Goal: Book appointment/travel/reservation

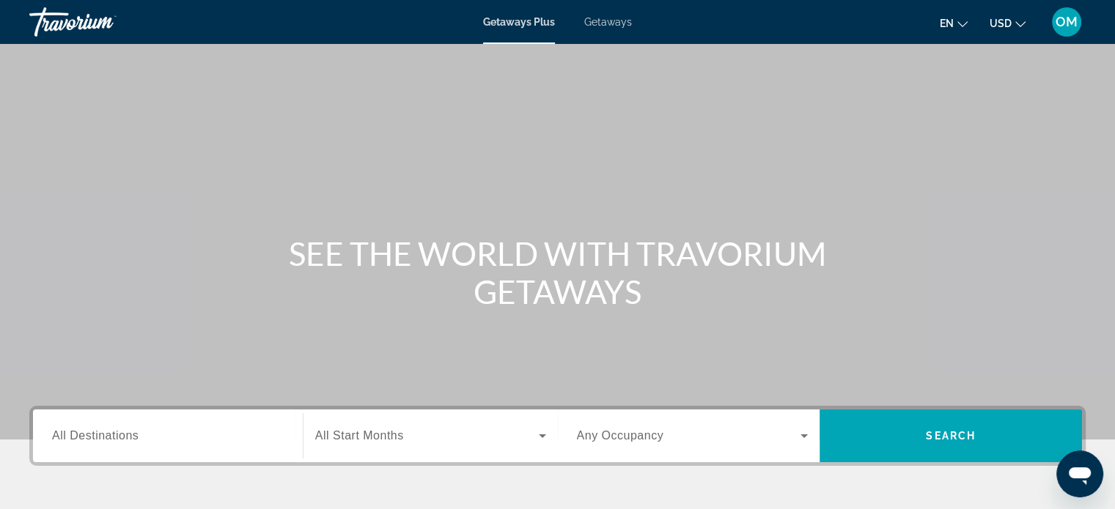
click at [156, 428] on input "Destination All Destinations" at bounding box center [168, 437] width 232 height 18
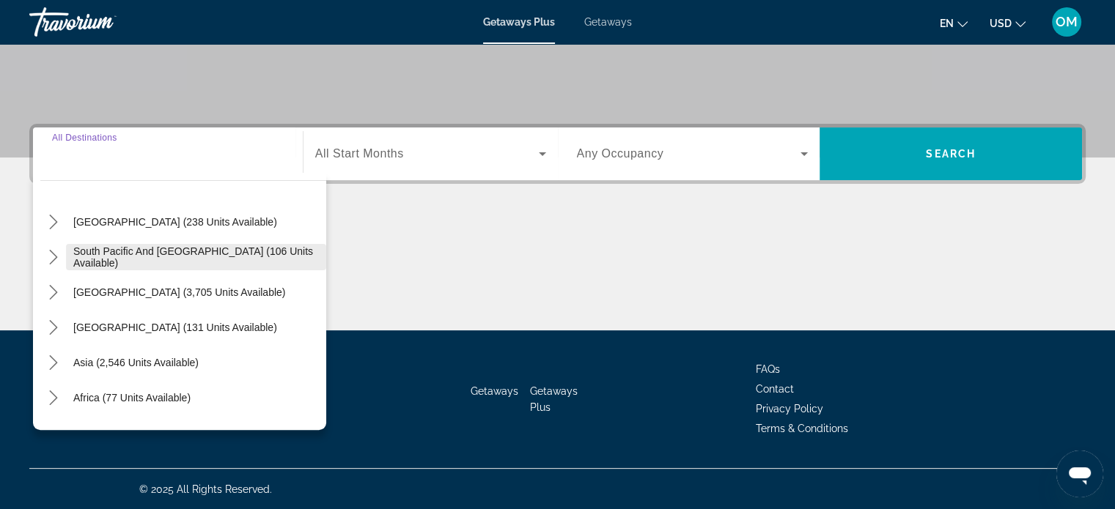
scroll to position [164, 0]
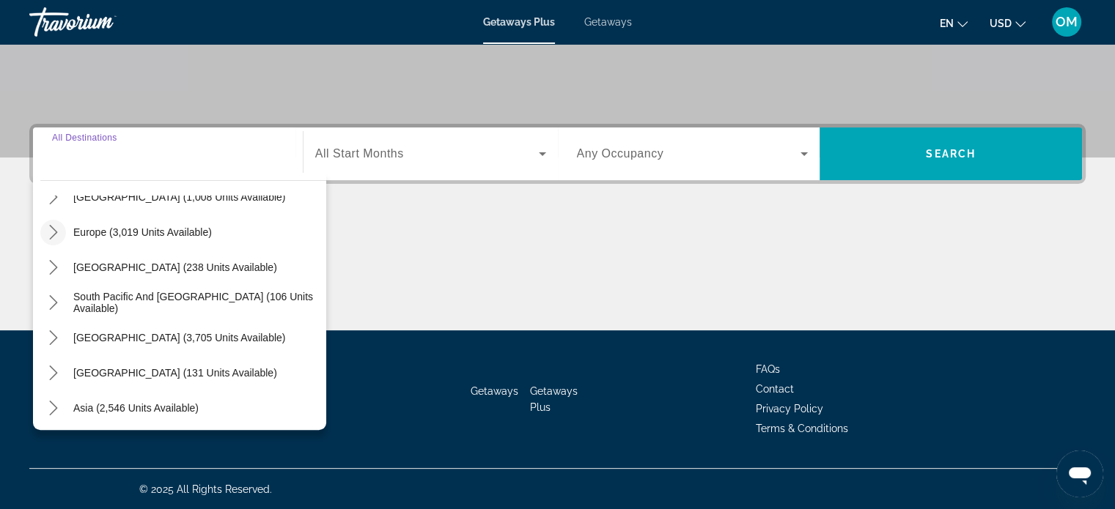
click at [55, 226] on icon "Toggle Europe (3,019 units available) submenu" at bounding box center [53, 232] width 15 height 15
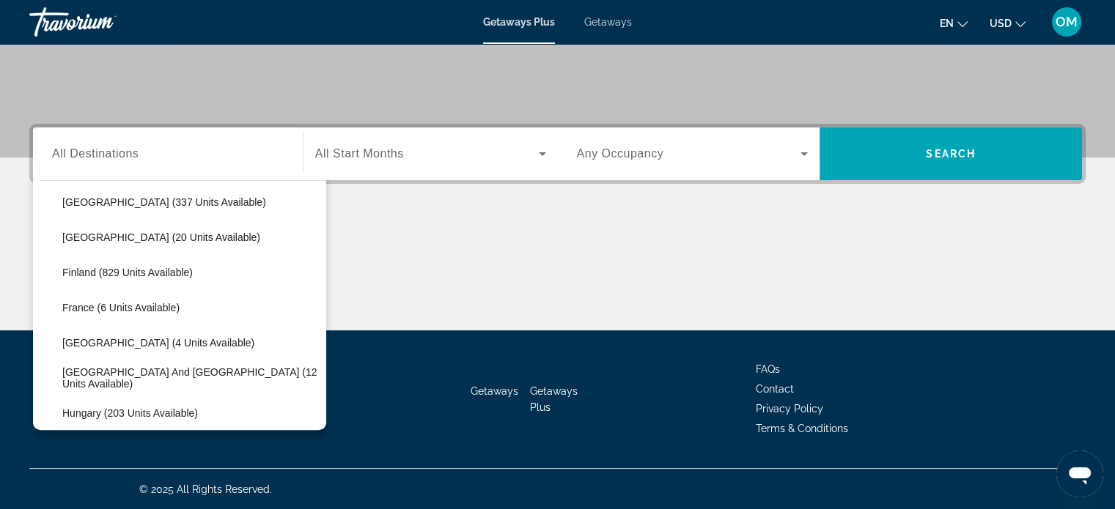
scroll to position [256, 0]
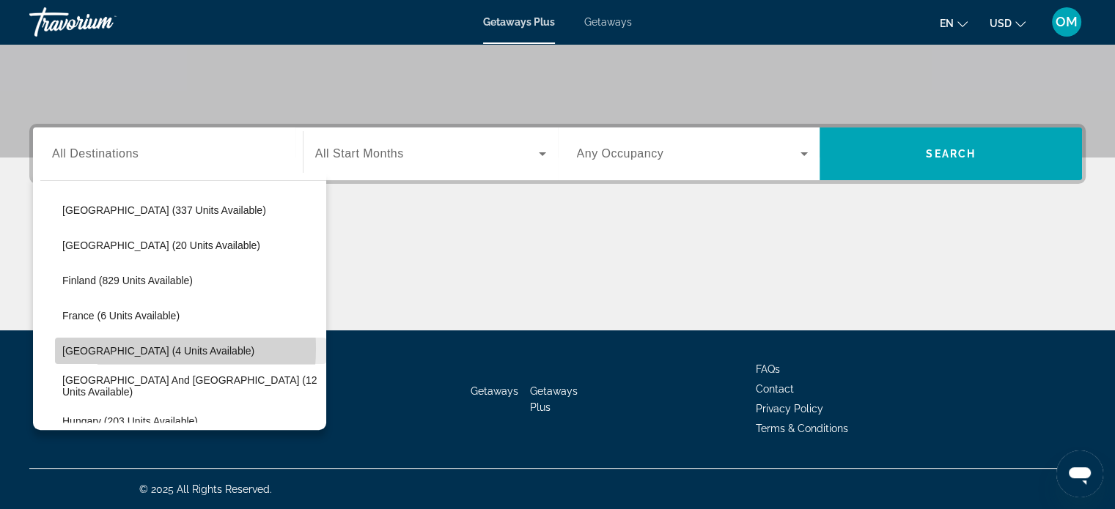
click at [113, 347] on span "[GEOGRAPHIC_DATA] (4 units available)" at bounding box center [158, 351] width 192 height 12
type input "**********"
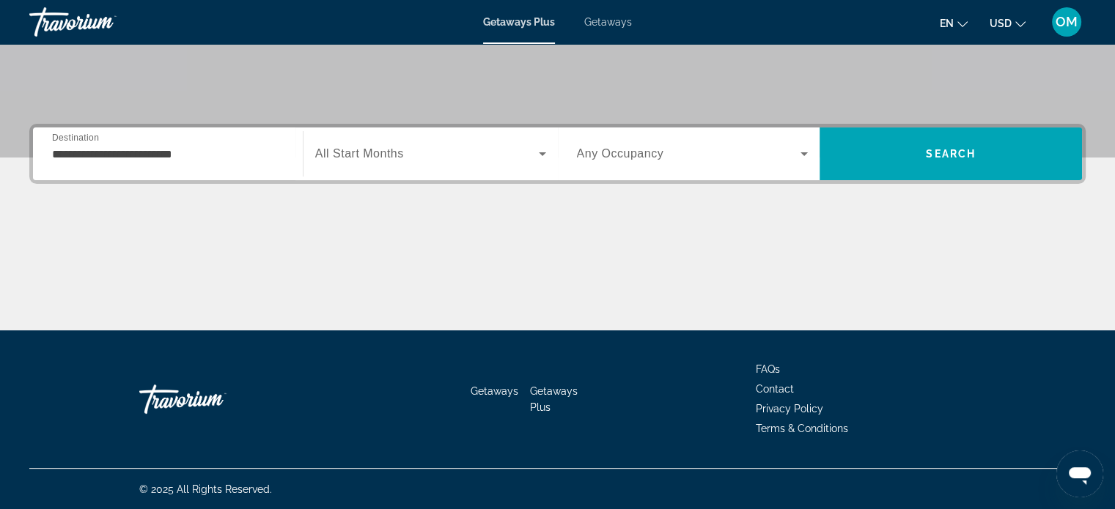
click at [341, 162] on div "Search widget" at bounding box center [430, 153] width 231 height 41
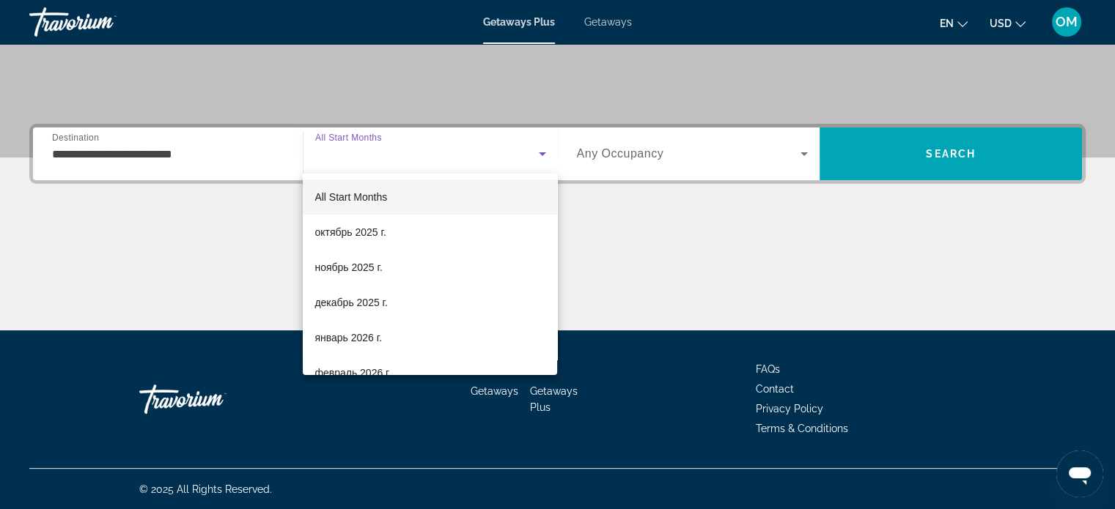
drag, startPoint x: 402, startPoint y: 153, endPoint x: 441, endPoint y: 152, distance: 39.6
click at [413, 152] on div at bounding box center [557, 254] width 1115 height 509
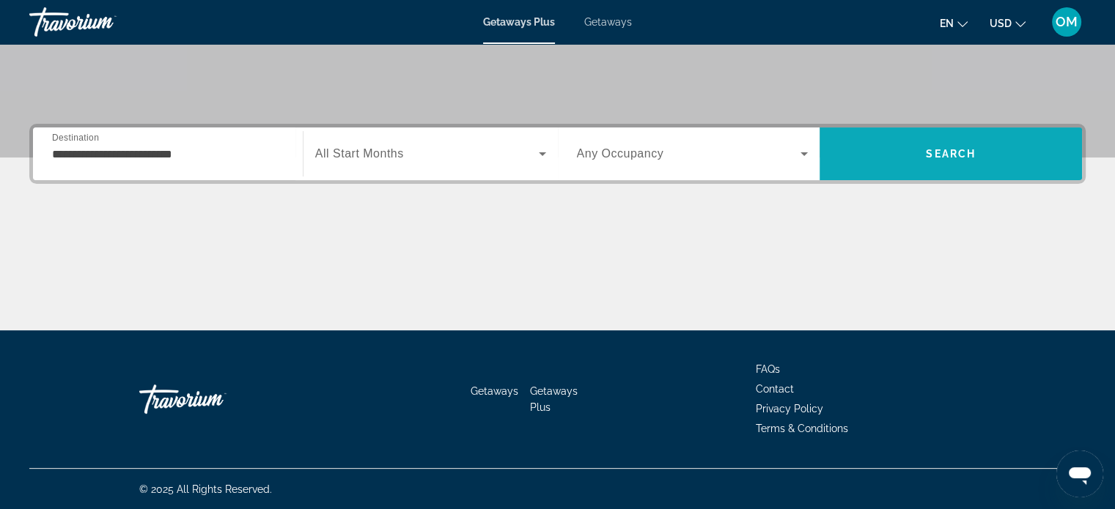
click at [959, 148] on span "Search" at bounding box center [951, 154] width 50 height 12
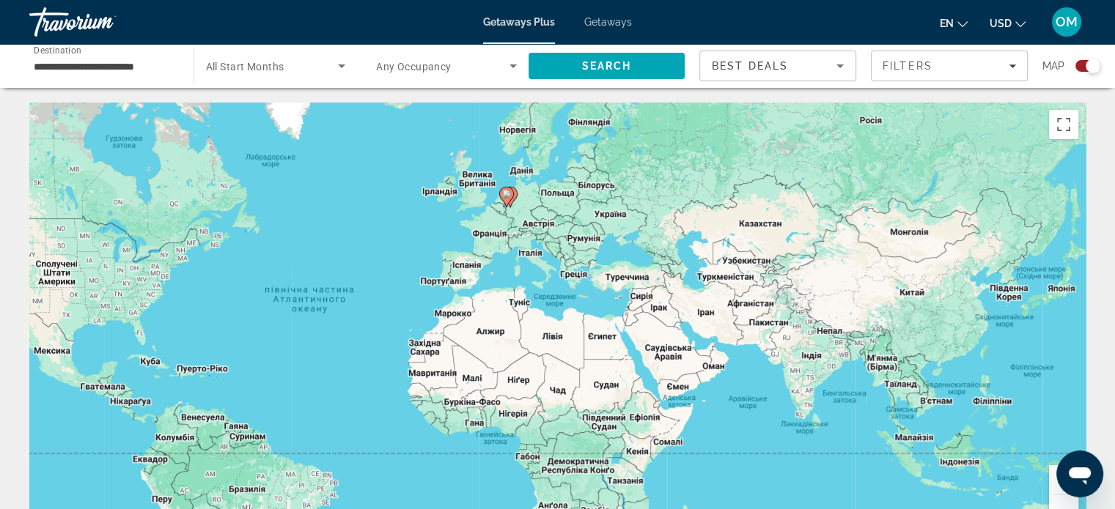
drag, startPoint x: 850, startPoint y: 305, endPoint x: 645, endPoint y: 304, distance: 205.2
click at [645, 305] on div "Увімкніть режим перетягування за допомогою клавіатури, натиснувши Alt + Enter. …" at bounding box center [557, 323] width 1056 height 440
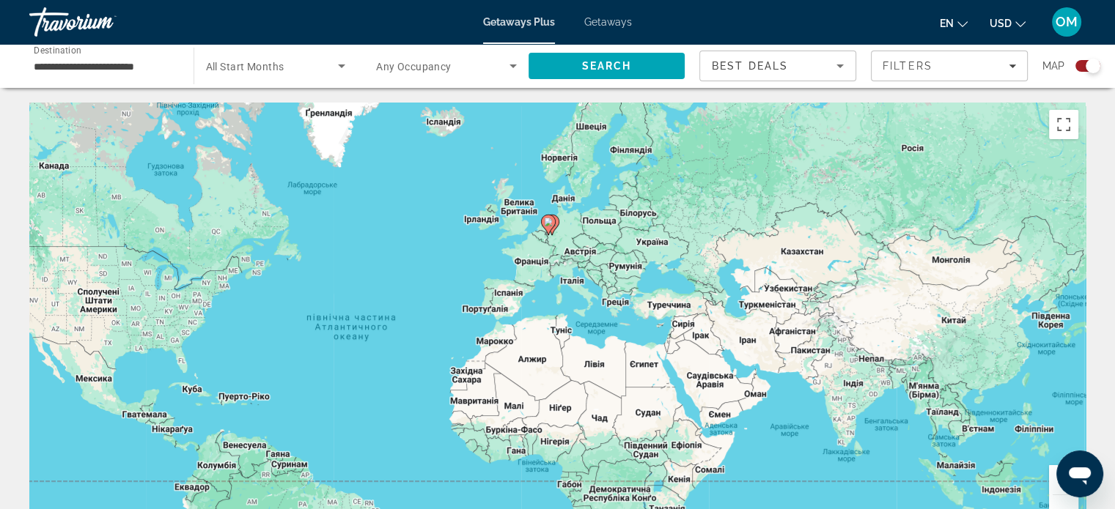
drag, startPoint x: 517, startPoint y: 223, endPoint x: 558, endPoint y: 250, distance: 49.2
click at [558, 250] on div "Увімкніть режим перетягування за допомогою клавіатури, натиснувши Alt + Enter. …" at bounding box center [557, 323] width 1056 height 440
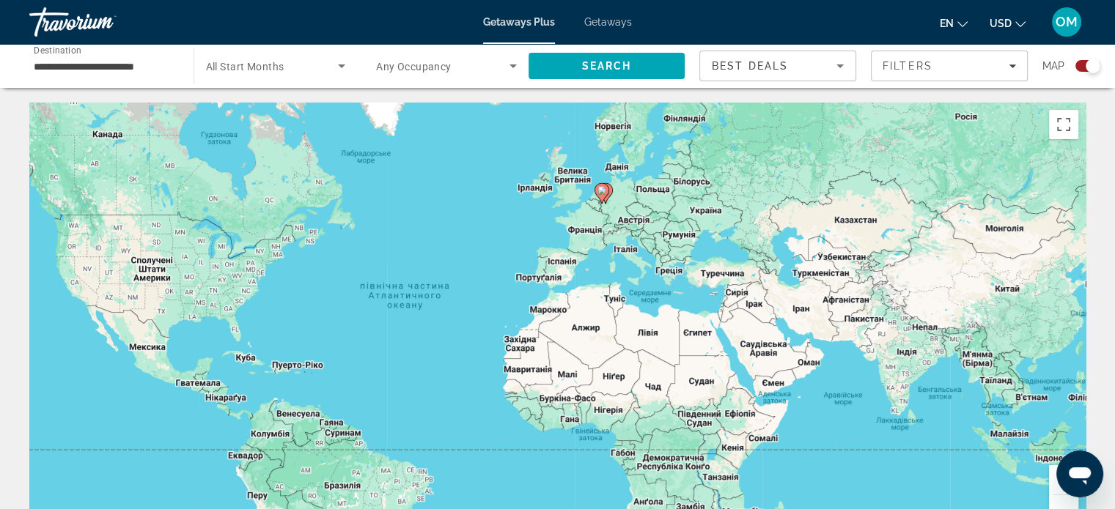
drag, startPoint x: 350, startPoint y: 280, endPoint x: 384, endPoint y: 239, distance: 53.6
click at [386, 235] on div "Увімкніть режим перетягування за допомогою клавіатури, натиснувши Alt + Enter. …" at bounding box center [557, 323] width 1056 height 440
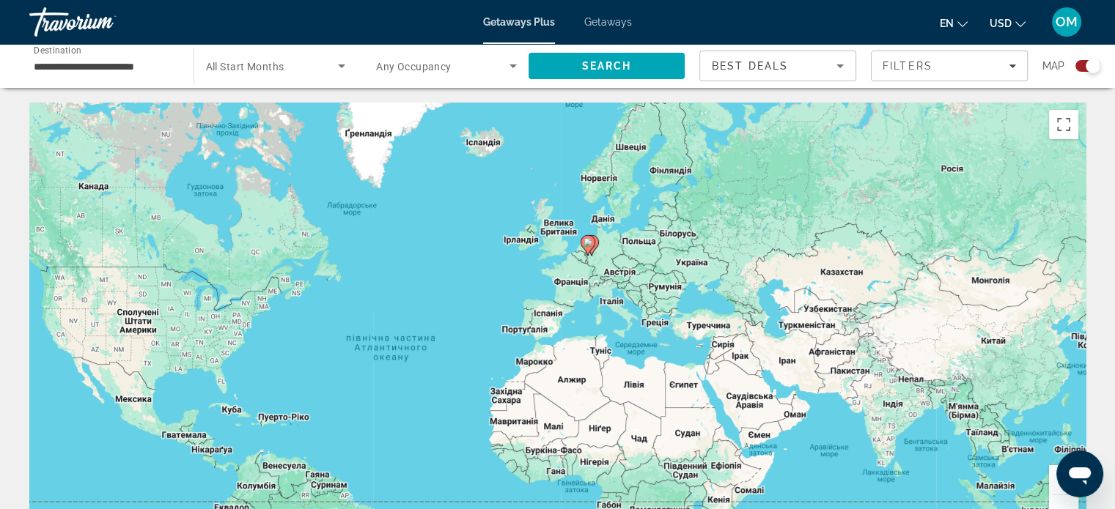
drag, startPoint x: 455, startPoint y: 260, endPoint x: 501, endPoint y: 399, distance: 145.8
click at [487, 392] on div "Увімкніть режим перетягування за допомогою клавіатури, натиснувши Alt + Enter. …" at bounding box center [557, 323] width 1056 height 440
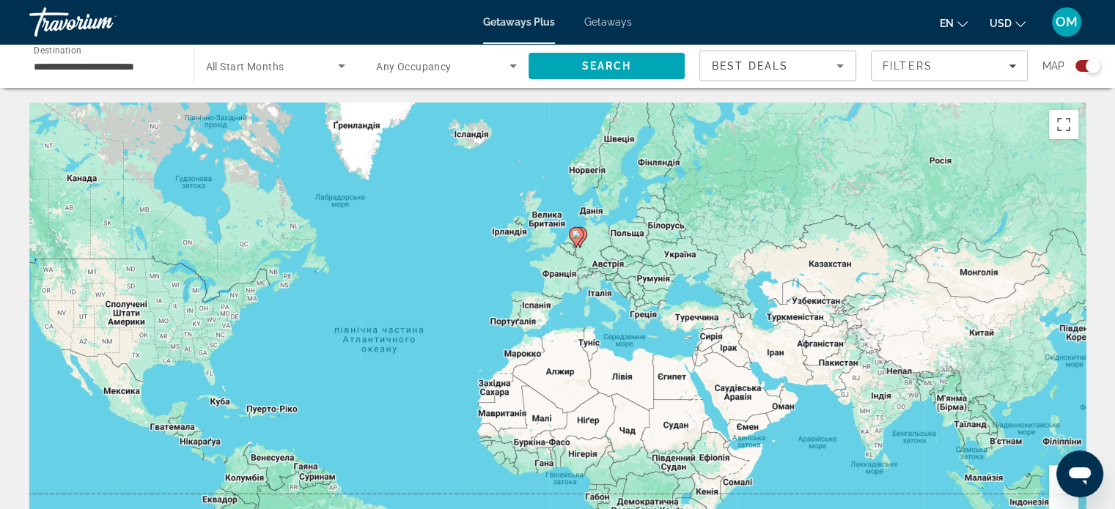
drag, startPoint x: 595, startPoint y: 257, endPoint x: 583, endPoint y: 249, distance: 14.8
click at [583, 249] on div "Увімкніть режим перетягування за допомогою клавіатури, натиснувши Alt + Enter. …" at bounding box center [557, 323] width 1056 height 440
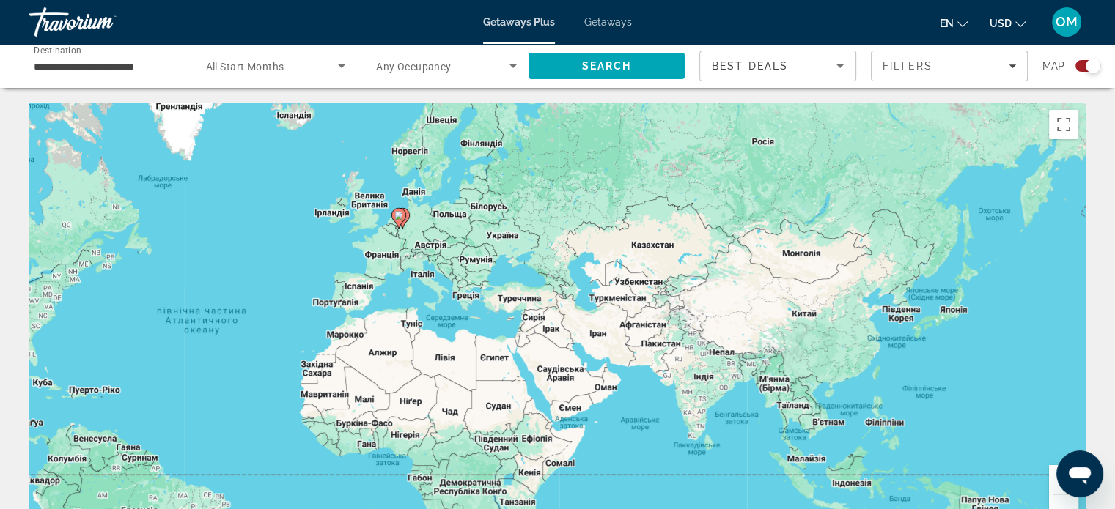
drag, startPoint x: 530, startPoint y: 276, endPoint x: 459, endPoint y: 269, distance: 71.5
click at [444, 267] on div "Увімкніть режим перетягування за допомогою клавіатури, натиснувши Alt + Enter. …" at bounding box center [557, 323] width 1056 height 440
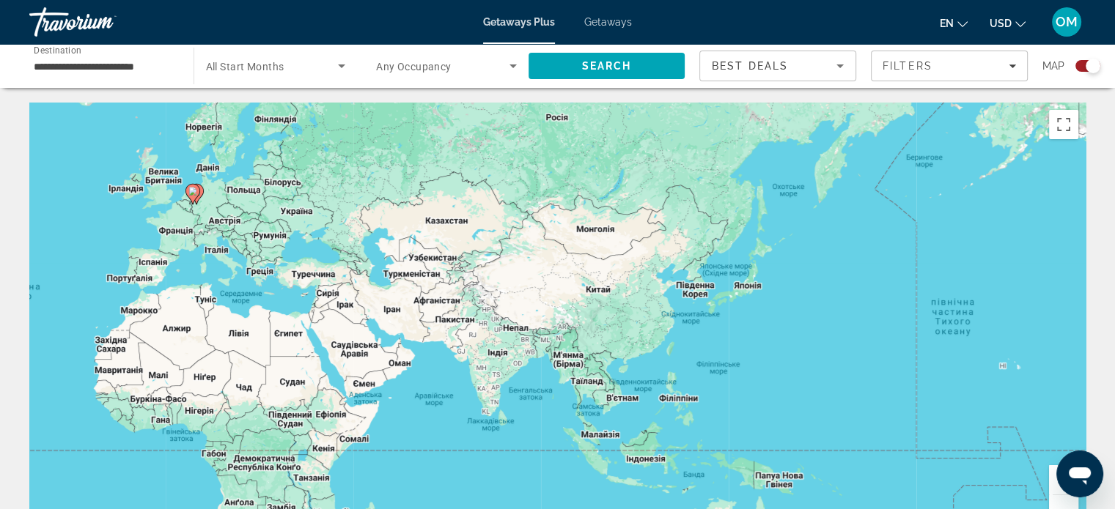
drag, startPoint x: 665, startPoint y: 288, endPoint x: 797, endPoint y: 295, distance: 132.1
click at [797, 295] on div "Увімкніть режим перетягування за допомогою клавіатури, натиснувши Alt + Enter. …" at bounding box center [557, 323] width 1056 height 440
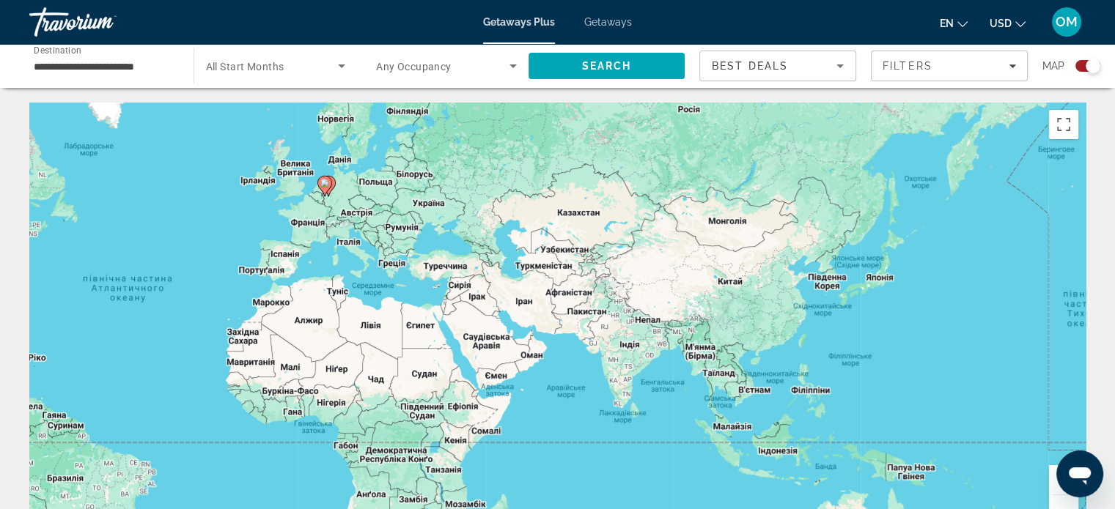
drag, startPoint x: 810, startPoint y: 341, endPoint x: 745, endPoint y: 330, distance: 66.9
click at [745, 330] on div "Увімкніть режим перетягування за допомогою клавіатури, натиснувши Alt + Enter. …" at bounding box center [557, 323] width 1056 height 440
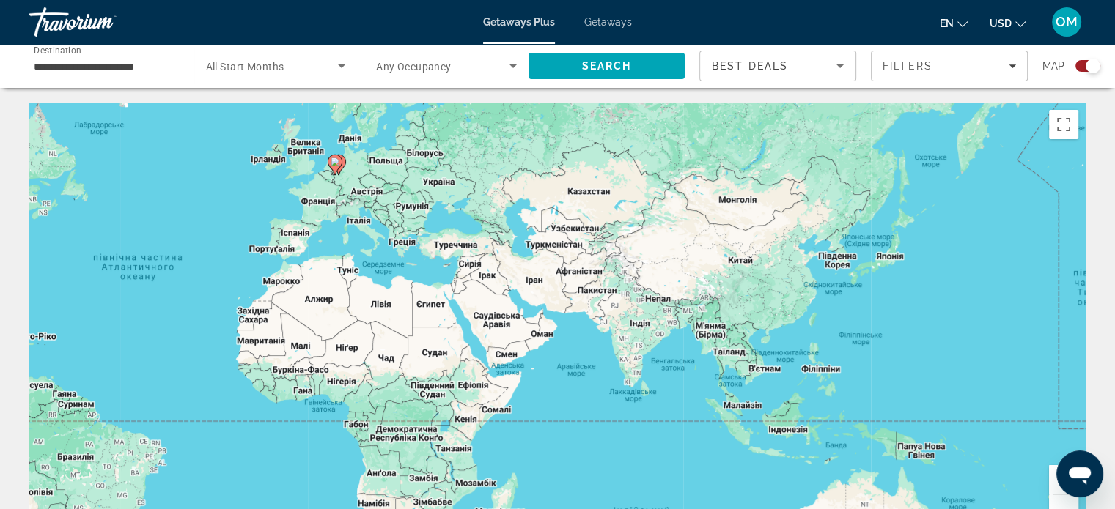
drag, startPoint x: 533, startPoint y: 309, endPoint x: 551, endPoint y: 281, distance: 33.6
click at [551, 281] on div "Увімкніть режим перетягування за допомогою клавіатури, натиснувши Alt + Enter. …" at bounding box center [557, 323] width 1056 height 440
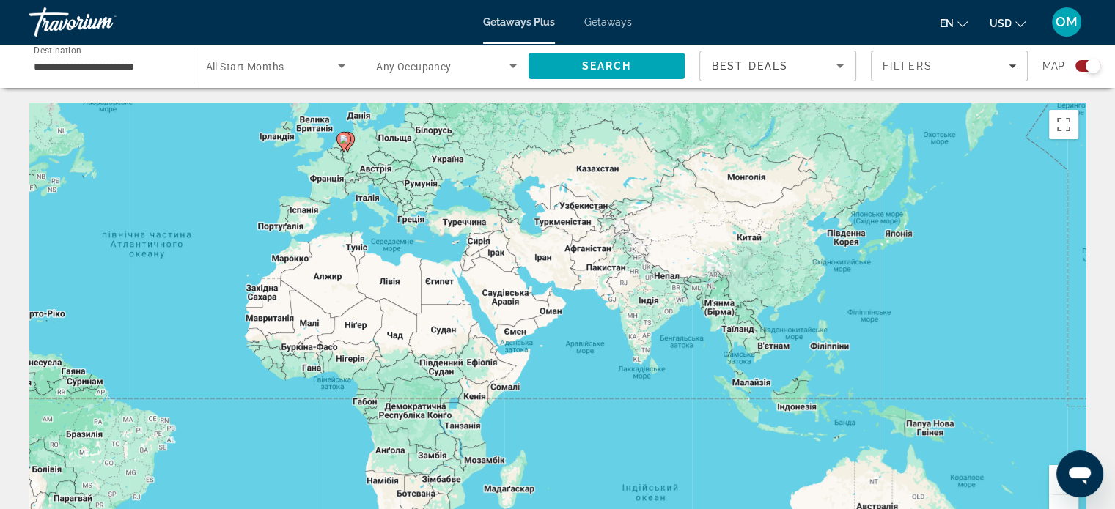
drag, startPoint x: 793, startPoint y: 389, endPoint x: 788, endPoint y: 369, distance: 21.2
click at [788, 369] on div "Увімкніть режим перетягування за допомогою клавіатури, натиснувши Alt + Enter. …" at bounding box center [557, 323] width 1056 height 440
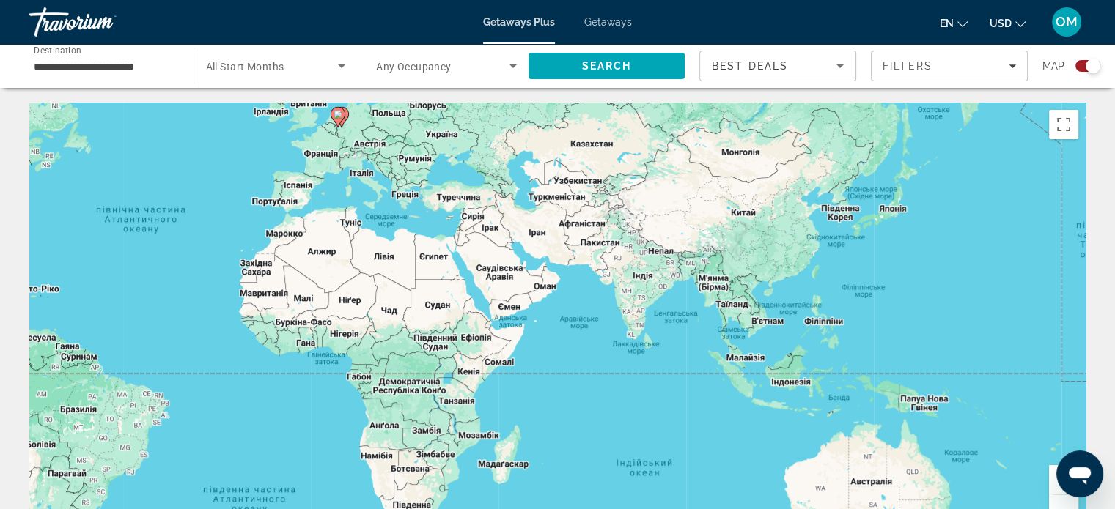
drag, startPoint x: 136, startPoint y: 160, endPoint x: 293, endPoint y: 240, distance: 176.6
click at [313, 252] on div "Увімкніть режим перетягування за допомогою клавіатури, натиснувши Alt + Enter. …" at bounding box center [557, 323] width 1056 height 440
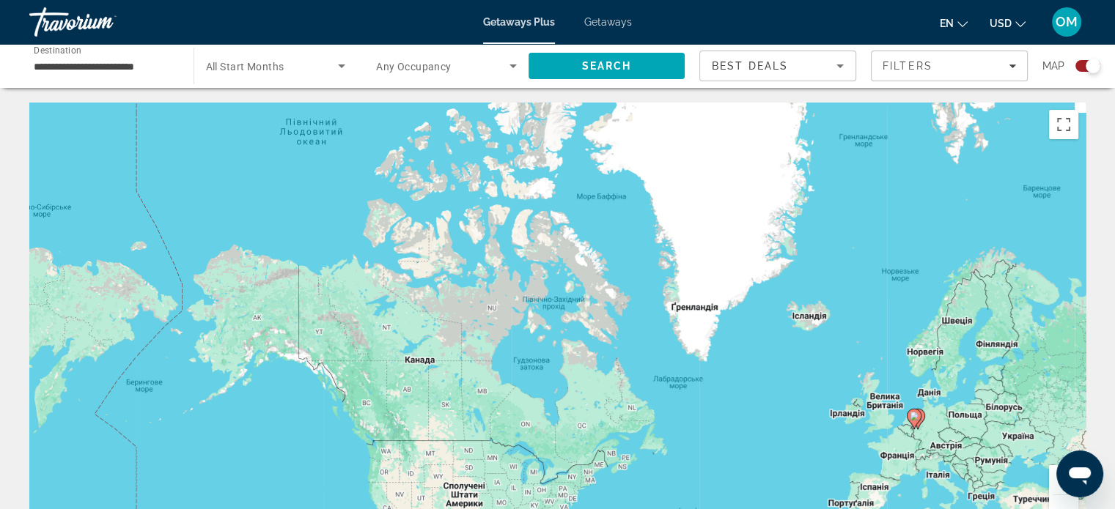
drag, startPoint x: 251, startPoint y: 226, endPoint x: 163, endPoint y: 171, distance: 103.3
click at [215, 212] on div "Увімкніть режим перетягування за допомогою клавіатури, натиснувши Alt + Enter. …" at bounding box center [557, 323] width 1056 height 440
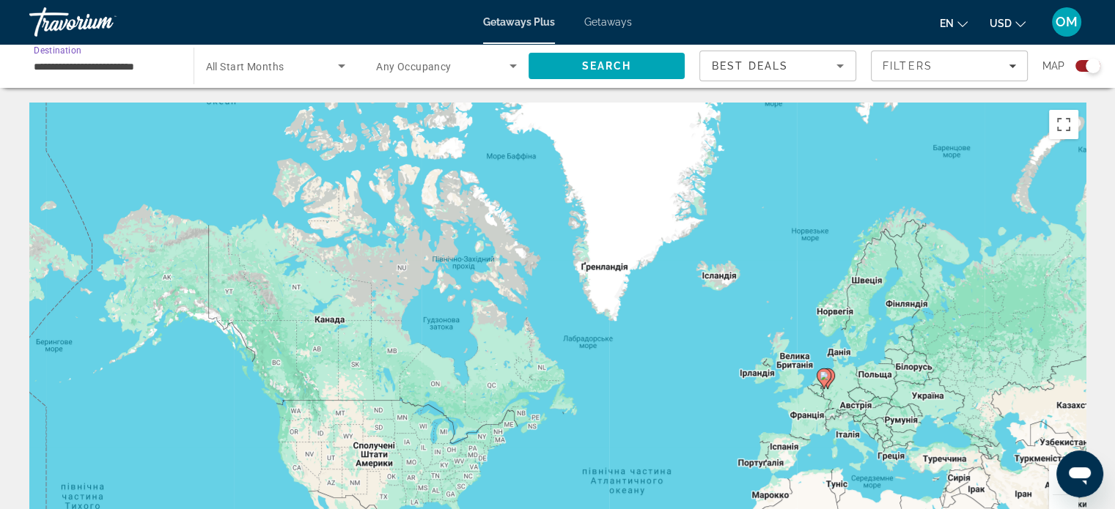
click at [126, 62] on input "**********" at bounding box center [104, 67] width 141 height 18
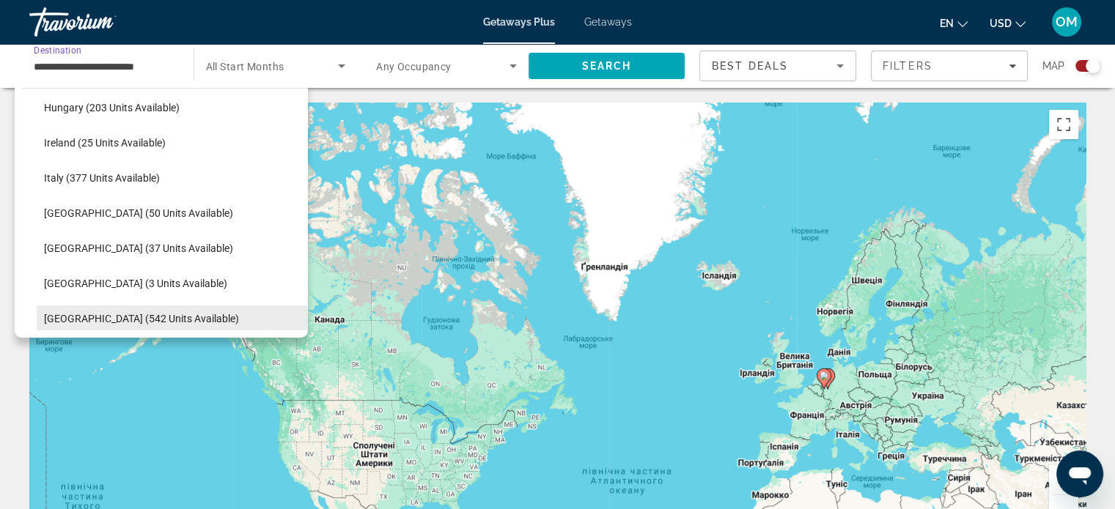
scroll to position [518, 0]
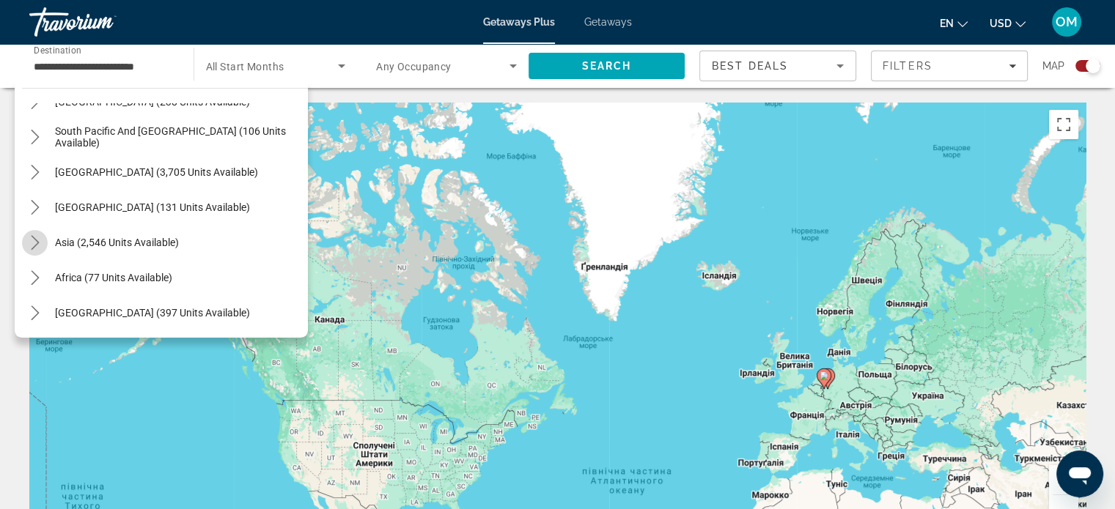
click at [35, 247] on icon "Toggle Asia (2,546 units available) submenu" at bounding box center [35, 242] width 15 height 15
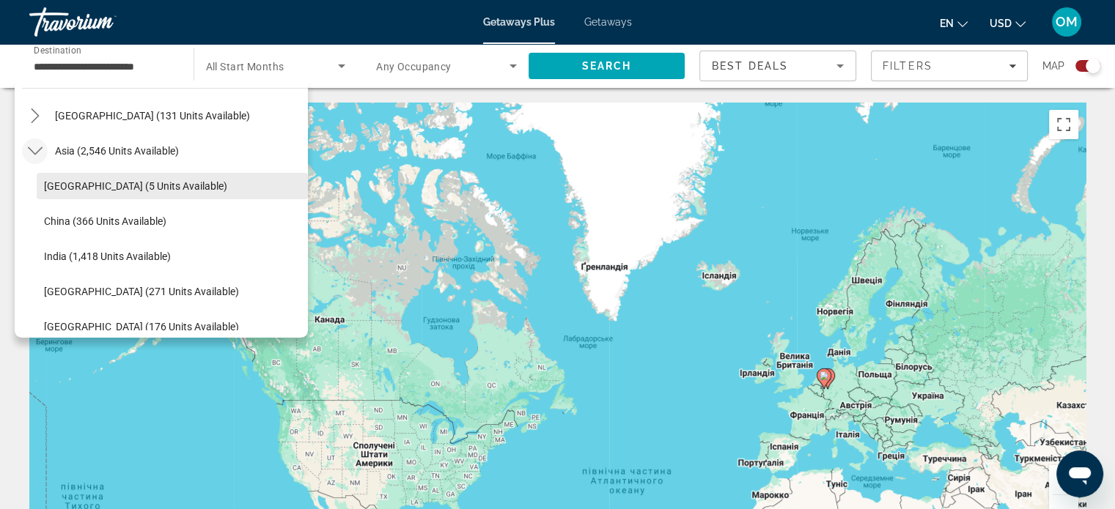
scroll to position [1000, 0]
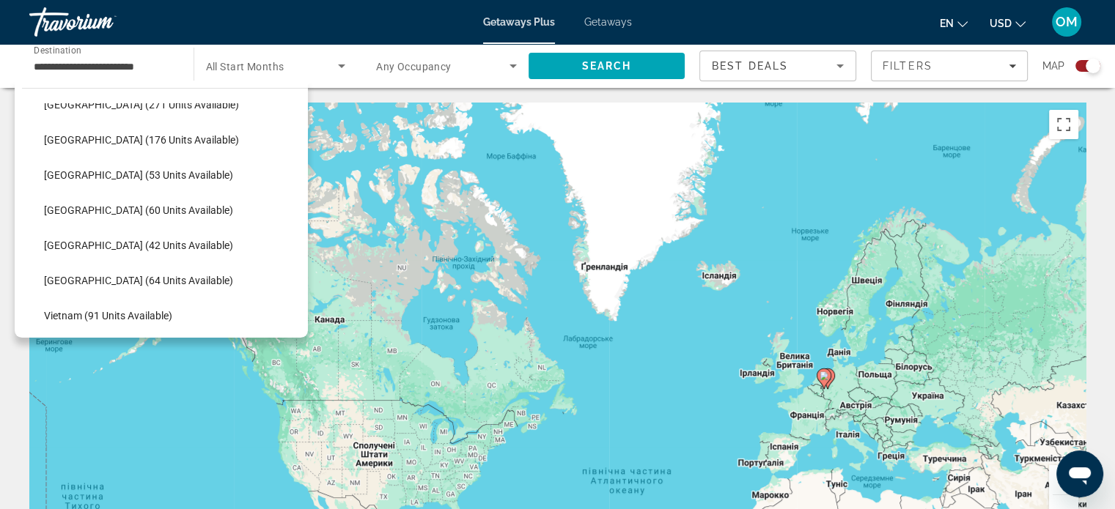
click at [81, 61] on input "**********" at bounding box center [104, 67] width 141 height 18
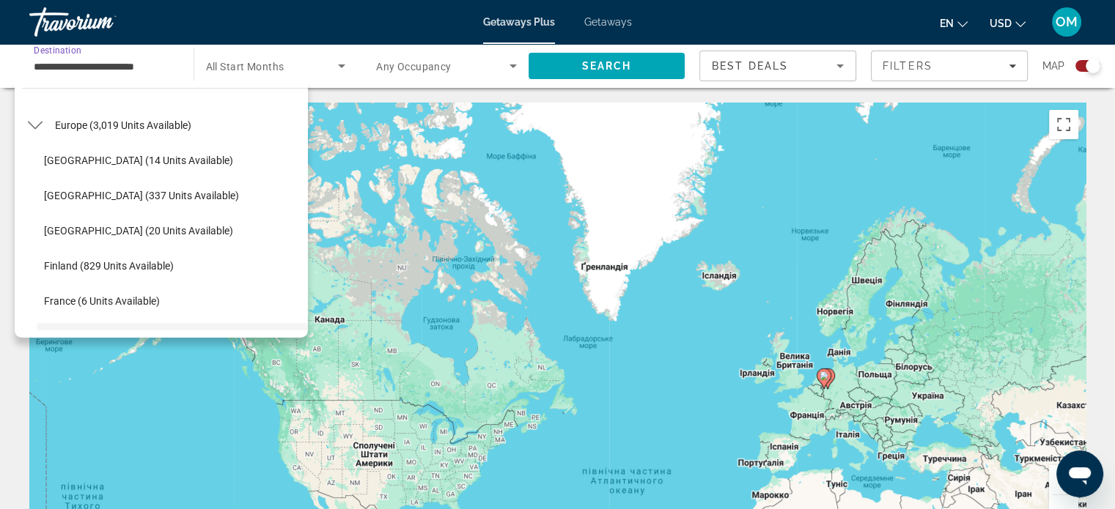
scroll to position [0, 0]
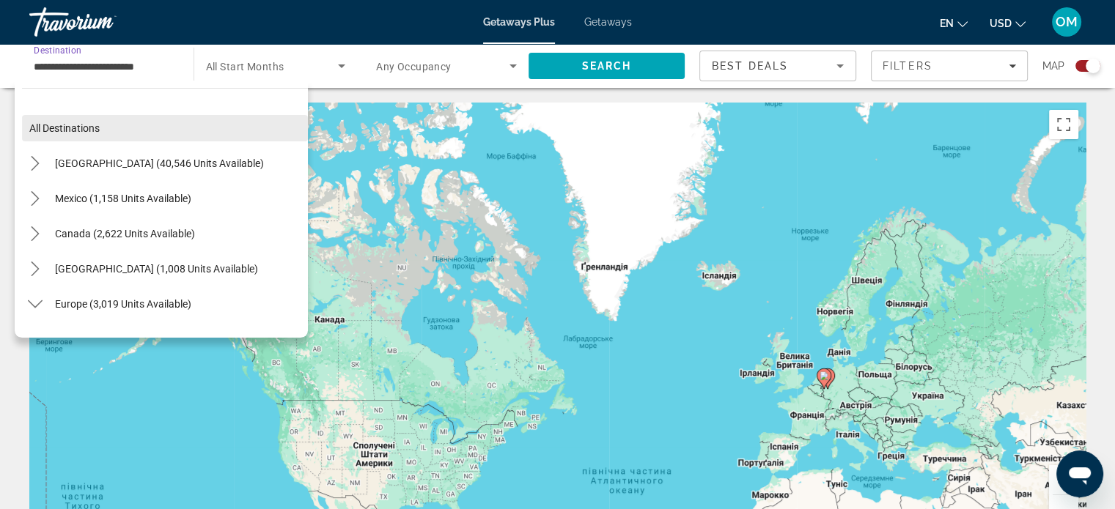
click at [69, 119] on span "Select destination: All destinations" at bounding box center [165, 128] width 286 height 35
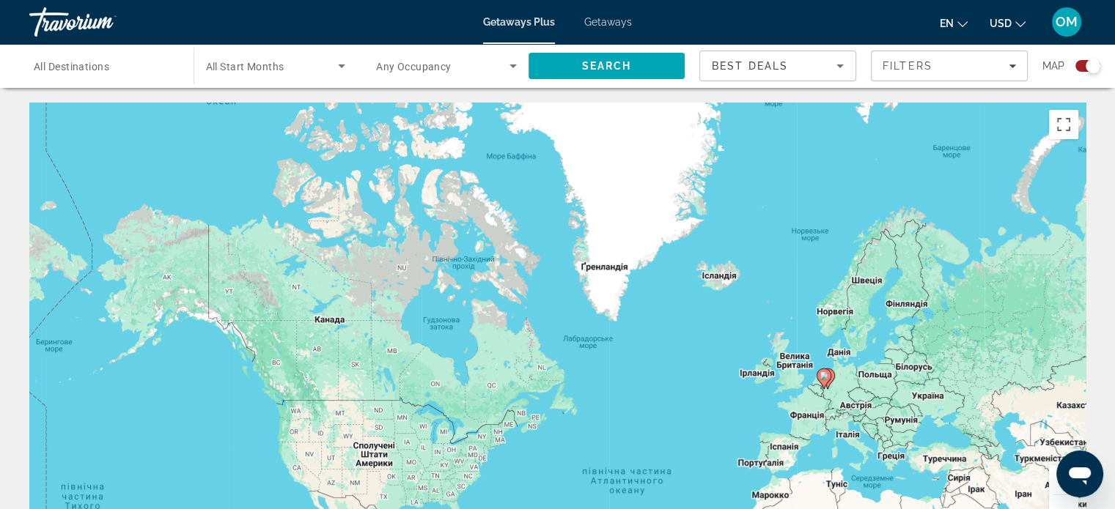
click at [92, 67] on span "All Destinations" at bounding box center [71, 67] width 75 height 12
click at [92, 67] on input "Destination All Destinations" at bounding box center [104, 67] width 141 height 18
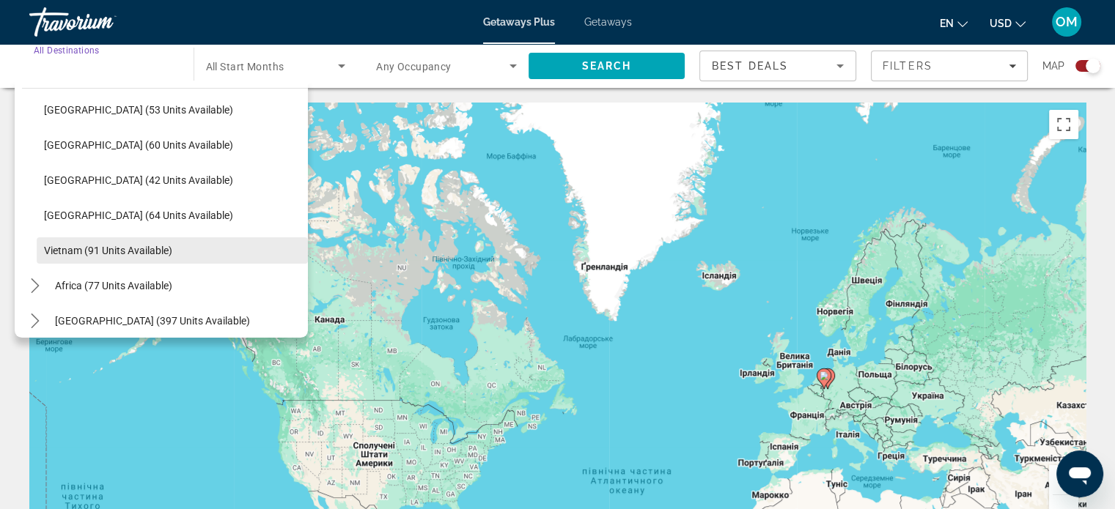
scroll to position [1293, 0]
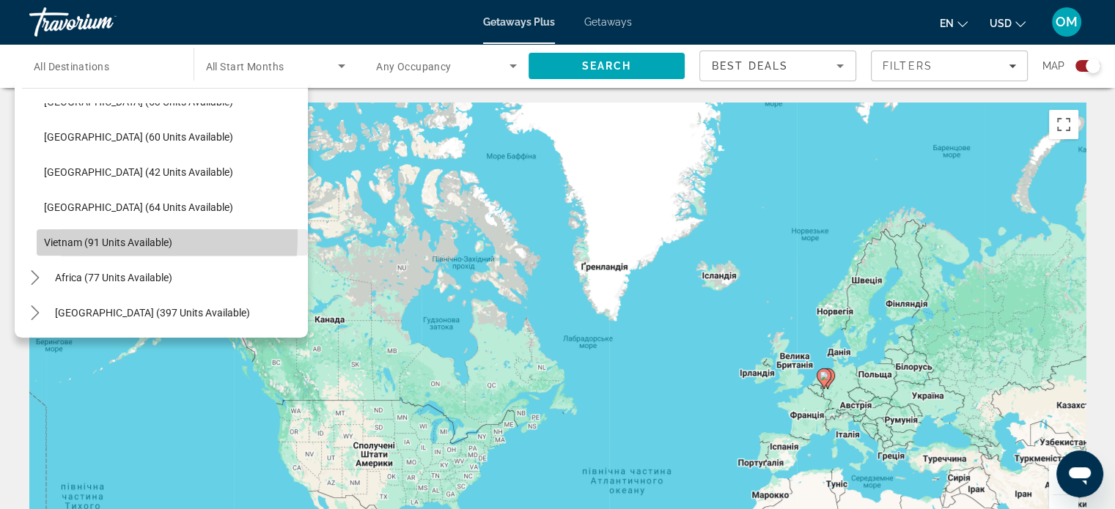
click at [86, 237] on span "Vietnam (91 units available)" at bounding box center [108, 243] width 128 height 12
type input "**********"
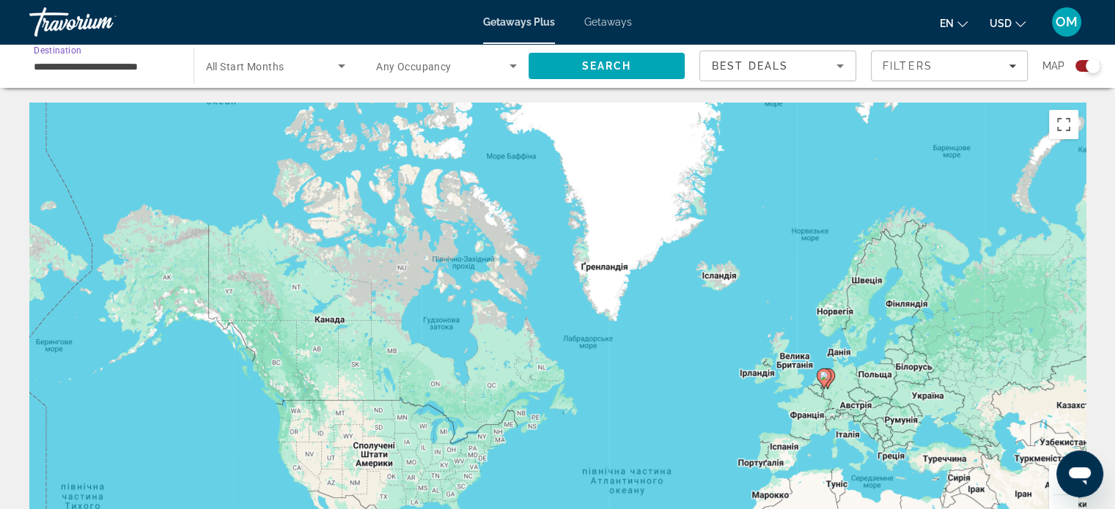
click at [281, 72] on span "All Start Months" at bounding box center [245, 67] width 78 height 12
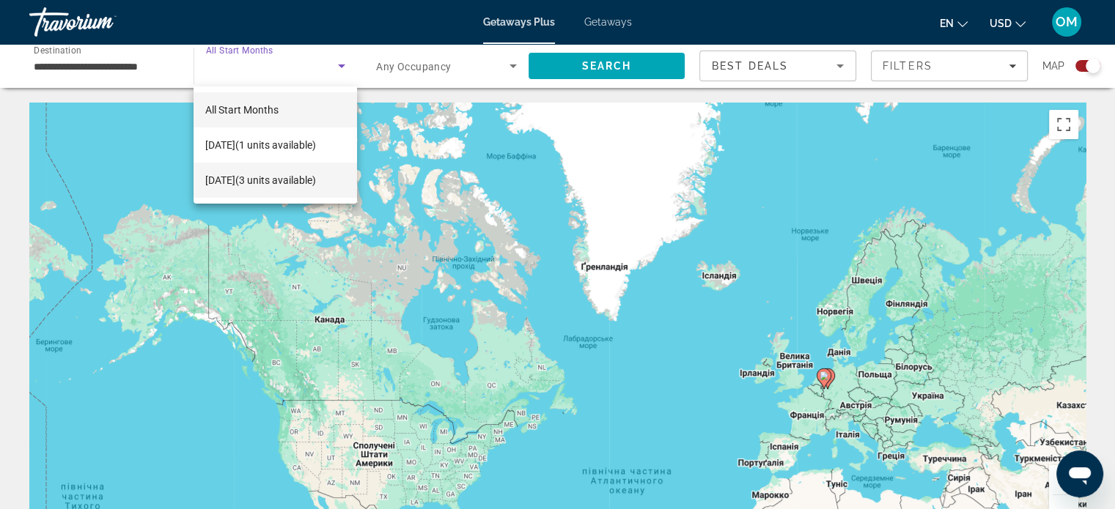
click at [254, 181] on span "January 2026 (3 units available)" at bounding box center [260, 180] width 111 height 18
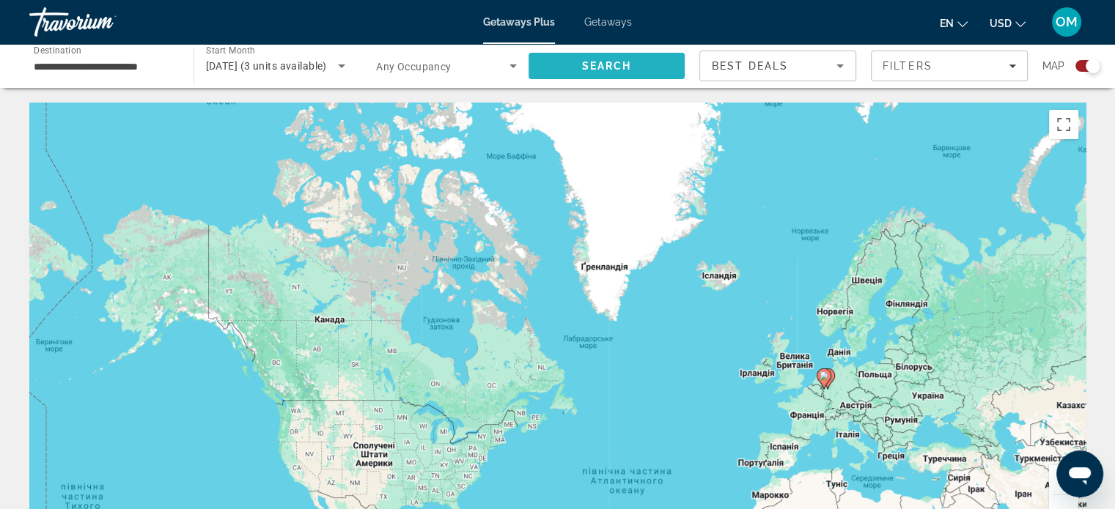
click at [598, 67] on span "Search" at bounding box center [606, 66] width 50 height 12
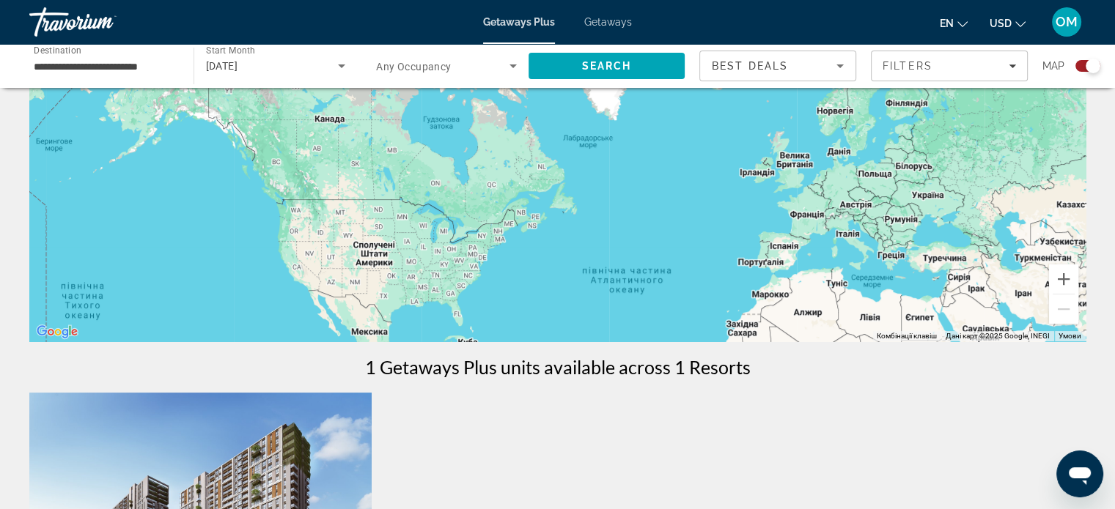
scroll to position [220, 0]
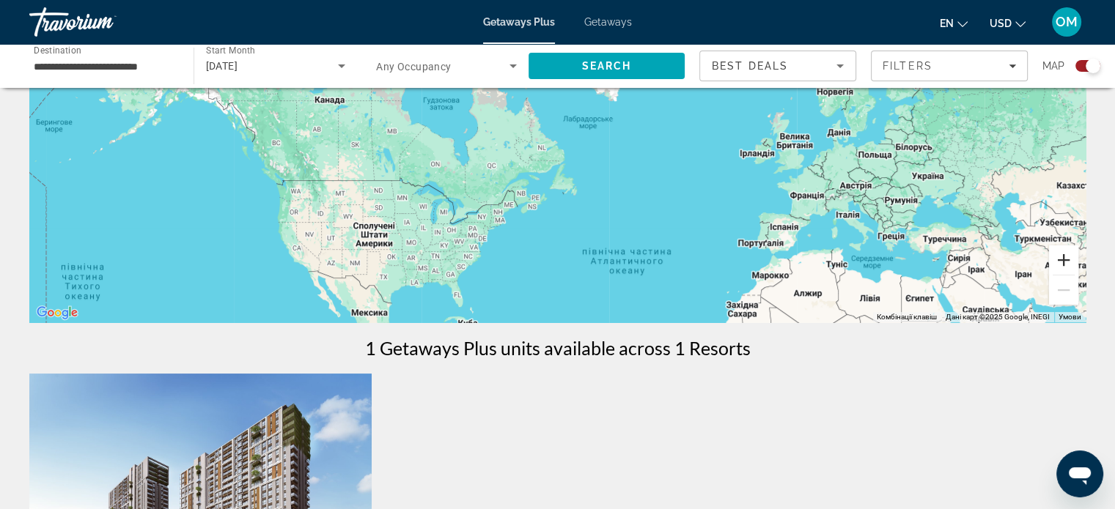
click at [1070, 256] on button "Збільшити" at bounding box center [1063, 259] width 29 height 29
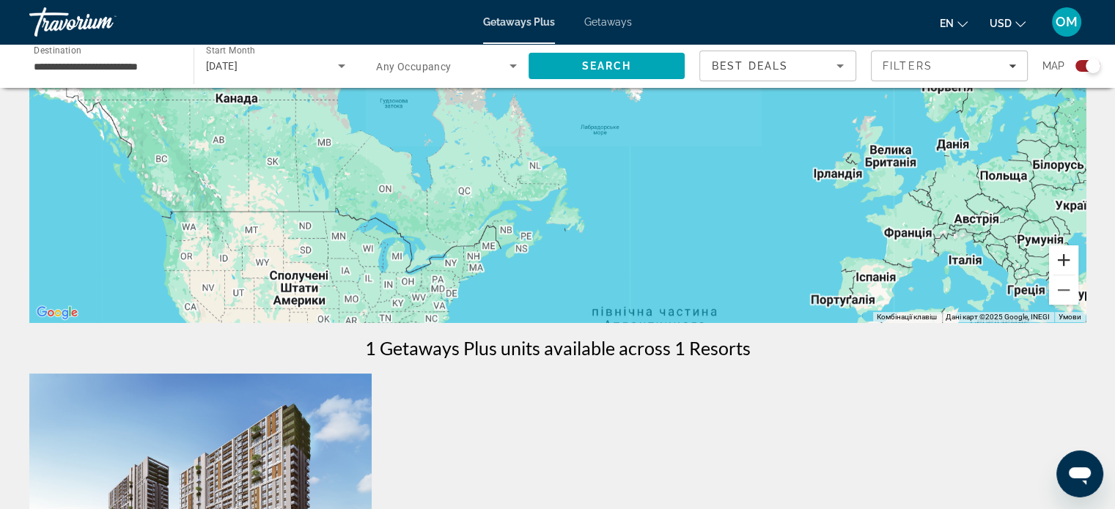
click at [1072, 257] on button "Збільшити" at bounding box center [1063, 259] width 29 height 29
click at [1073, 257] on button "Збільшити" at bounding box center [1063, 259] width 29 height 29
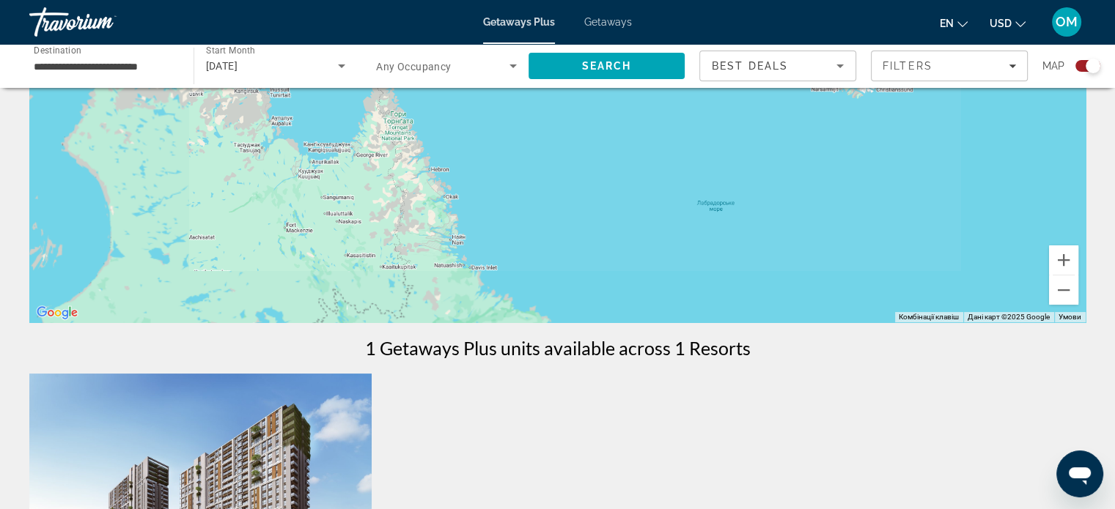
drag, startPoint x: 827, startPoint y: 225, endPoint x: 398, endPoint y: 61, distance: 459.0
click at [353, 31] on div "**********" at bounding box center [557, 34] width 1115 height 509
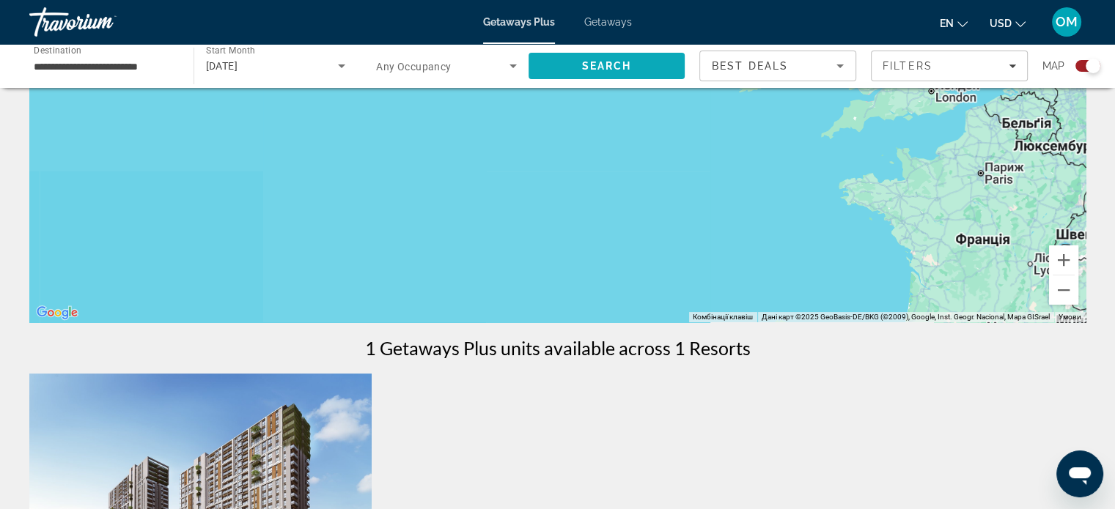
drag, startPoint x: 744, startPoint y: 240, endPoint x: 631, endPoint y: 81, distance: 194.4
click at [633, 84] on div "**********" at bounding box center [557, 458] width 1115 height 1151
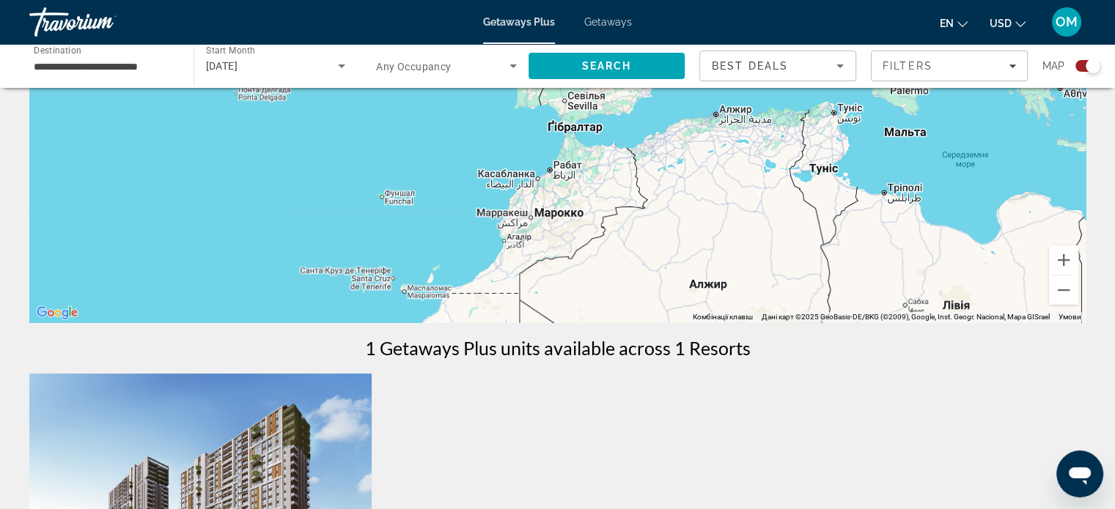
drag, startPoint x: 654, startPoint y: 196, endPoint x: 499, endPoint y: 234, distance: 160.0
click at [714, 215] on div "Main content" at bounding box center [557, 103] width 1056 height 440
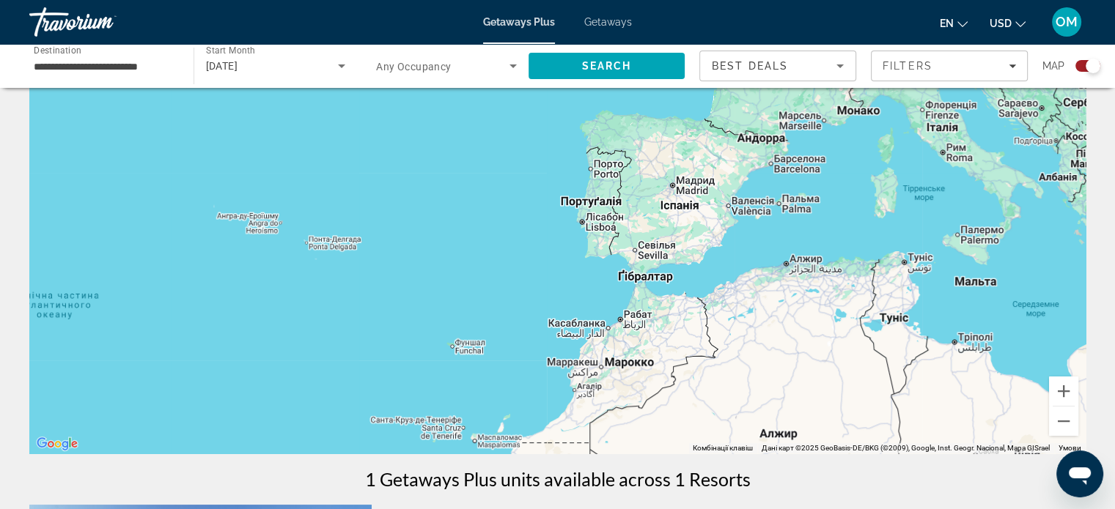
scroll to position [73, 0]
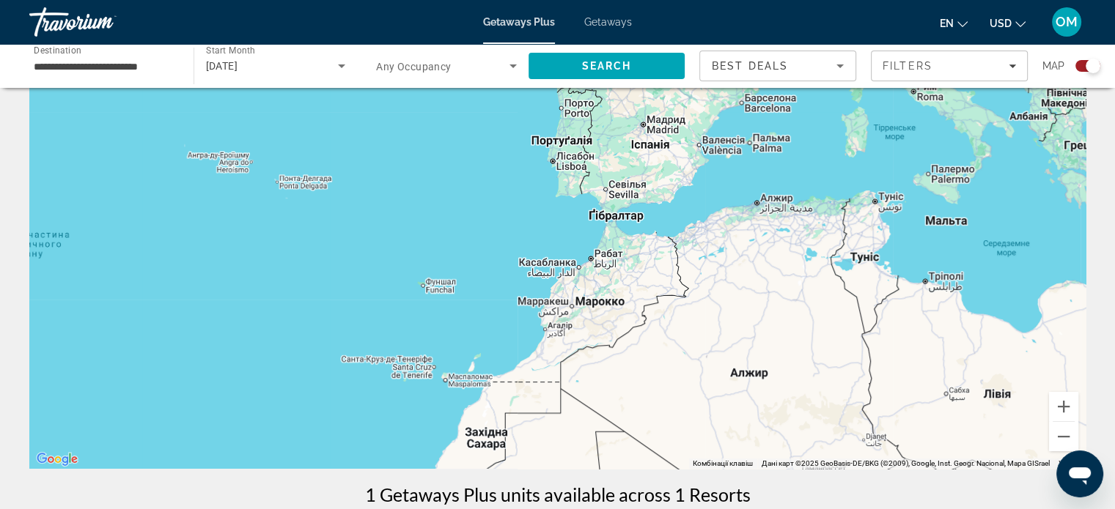
drag, startPoint x: 487, startPoint y: 279, endPoint x: 457, endPoint y: 202, distance: 83.0
click at [457, 202] on div "Main content" at bounding box center [557, 249] width 1056 height 440
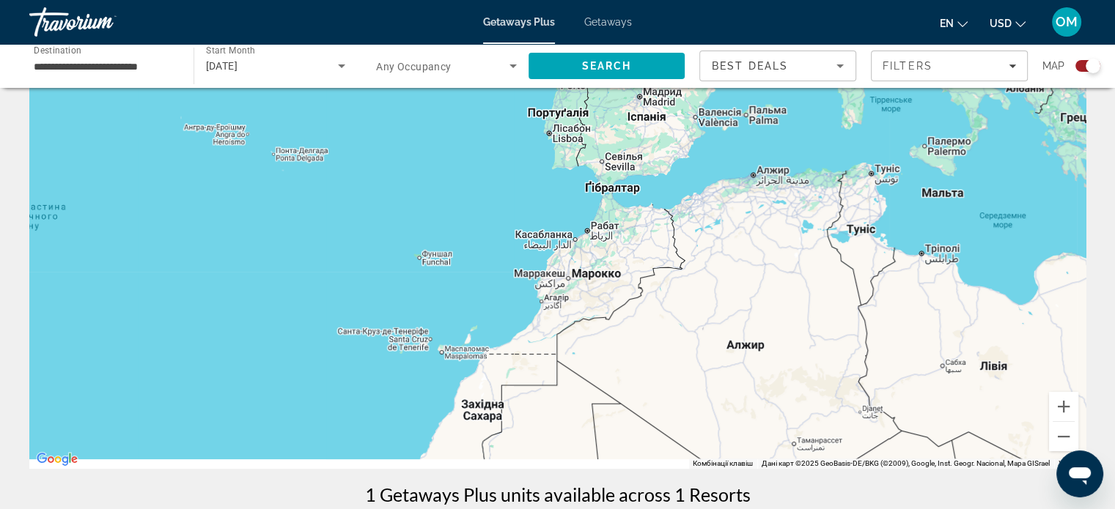
drag, startPoint x: 501, startPoint y: 301, endPoint x: 527, endPoint y: 240, distance: 66.7
click at [525, 241] on div "Main content" at bounding box center [557, 249] width 1056 height 440
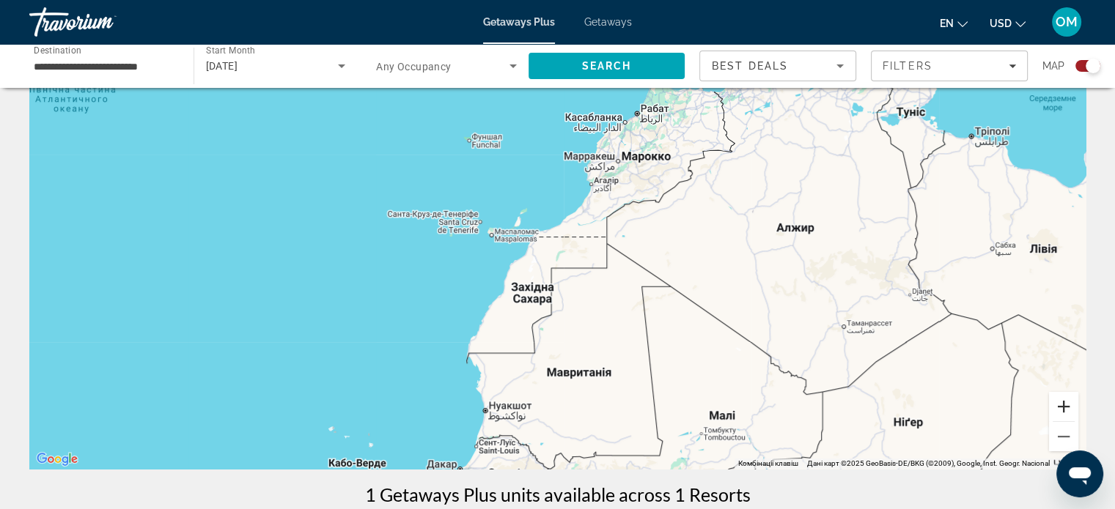
click at [1066, 408] on button "Збільшити" at bounding box center [1063, 406] width 29 height 29
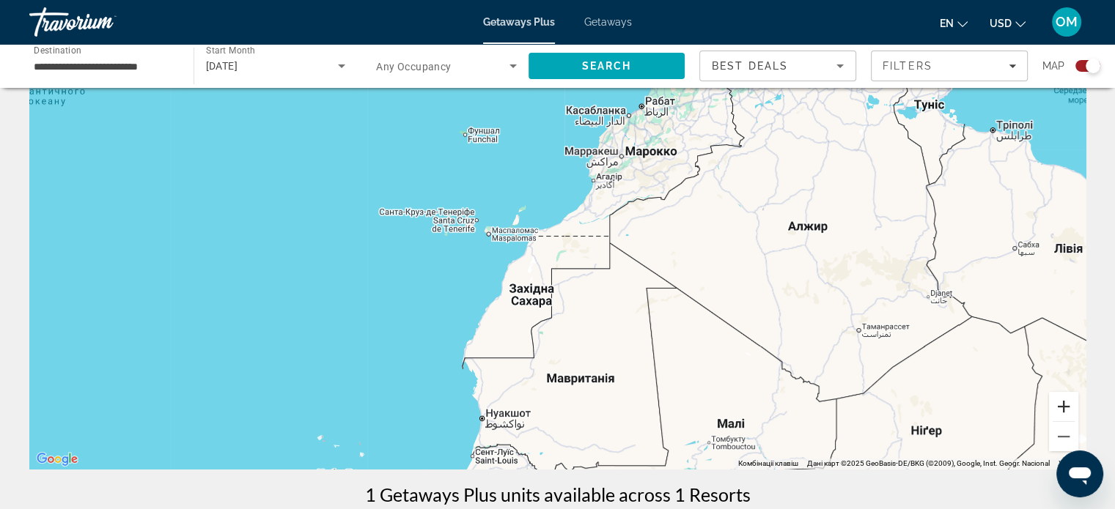
click at [1066, 408] on button "Збільшити" at bounding box center [1063, 406] width 29 height 29
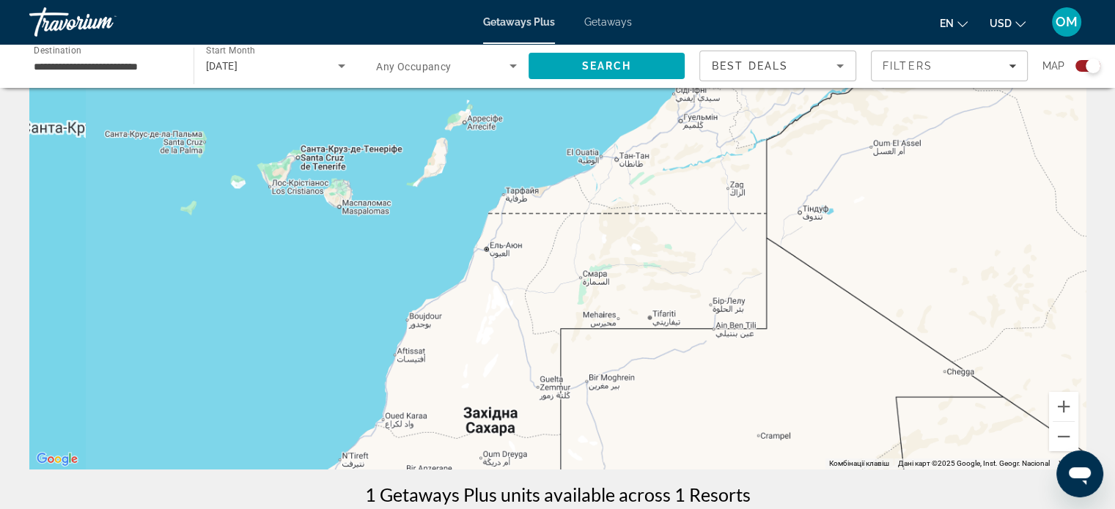
drag, startPoint x: 468, startPoint y: 222, endPoint x: 637, endPoint y: 270, distance: 176.1
click at [640, 270] on div "Main content" at bounding box center [557, 249] width 1056 height 440
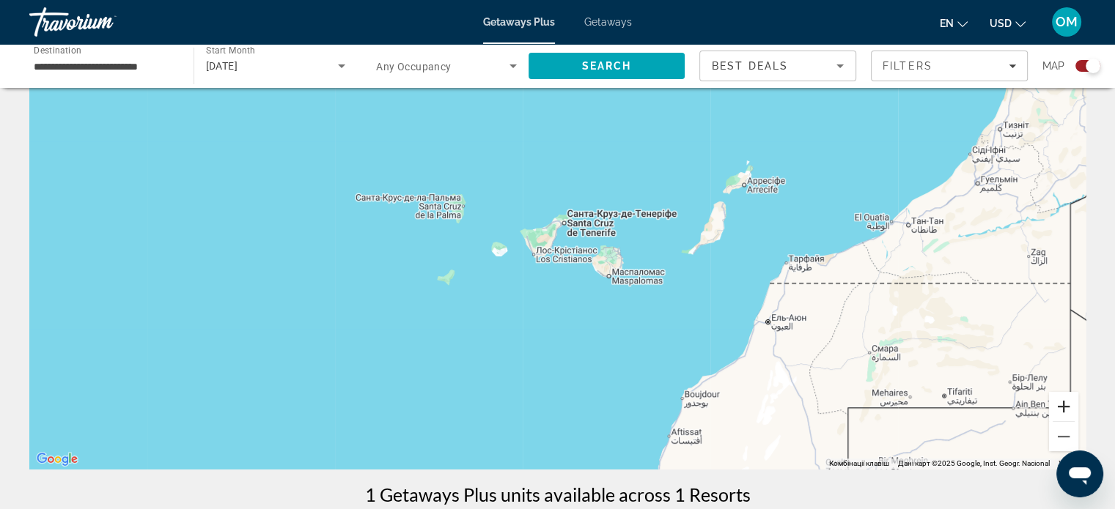
click at [1061, 403] on button "Збільшити" at bounding box center [1063, 406] width 29 height 29
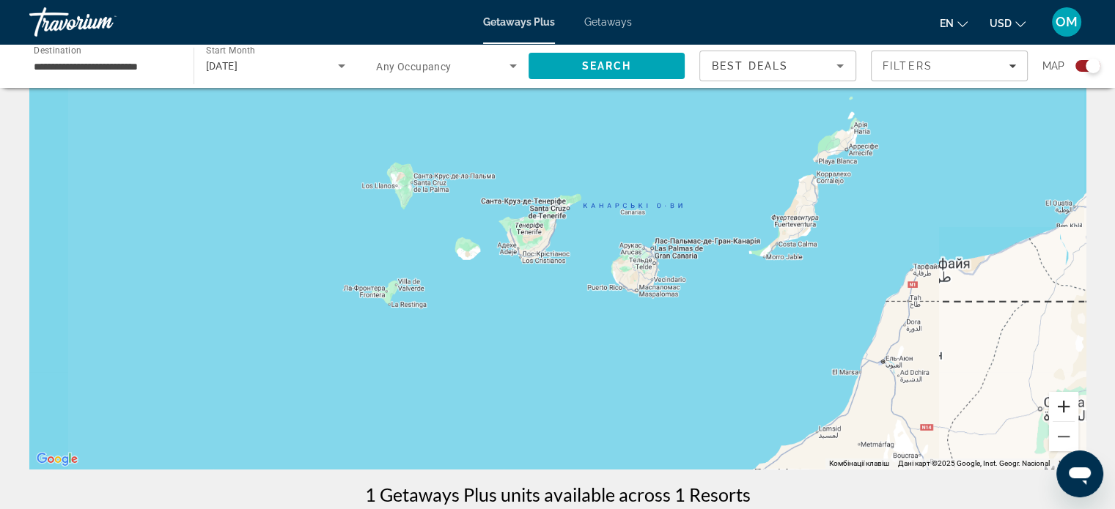
drag, startPoint x: 1061, startPoint y: 403, endPoint x: 1052, endPoint y: 392, distance: 14.1
click at [1062, 403] on button "Збільшити" at bounding box center [1063, 406] width 29 height 29
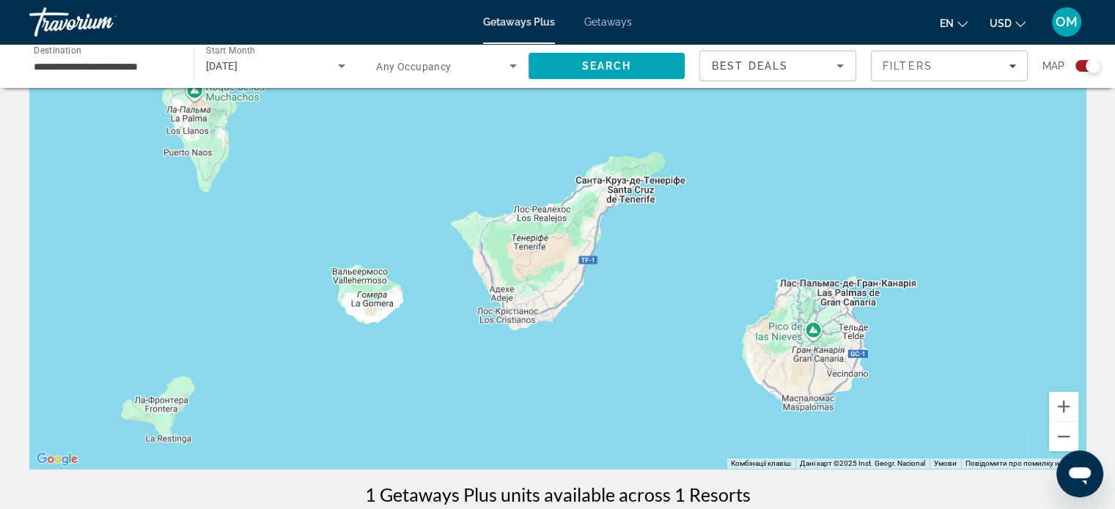
drag, startPoint x: 605, startPoint y: 226, endPoint x: 605, endPoint y: 260, distance: 34.4
click at [652, 273] on div "Main content" at bounding box center [557, 249] width 1056 height 440
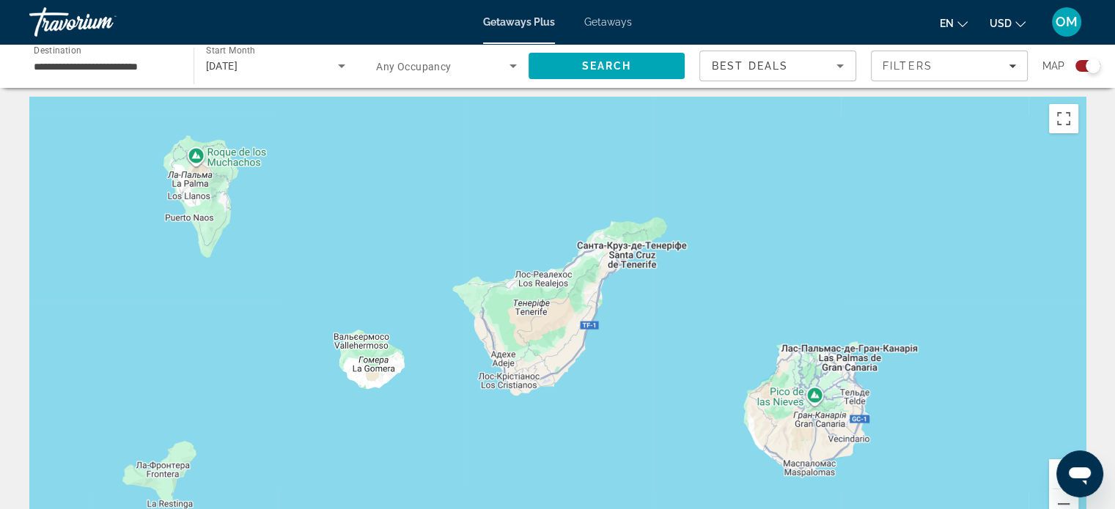
scroll to position [0, 0]
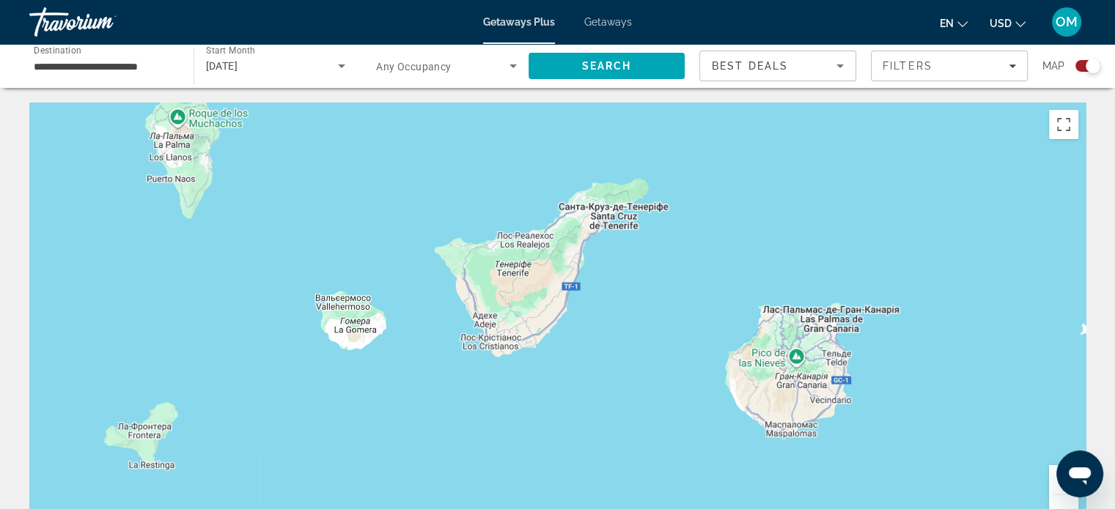
drag, startPoint x: 548, startPoint y: 392, endPoint x: 519, endPoint y: 328, distance: 70.2
click at [523, 339] on div "Main content" at bounding box center [557, 323] width 1056 height 440
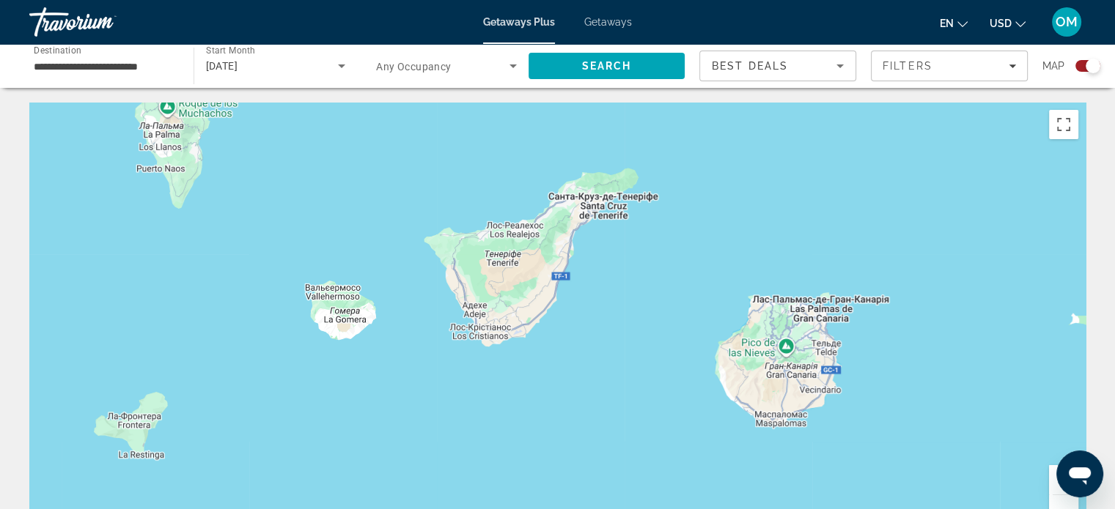
drag, startPoint x: 542, startPoint y: 319, endPoint x: 550, endPoint y: 317, distance: 7.7
click at [550, 317] on div "Main content" at bounding box center [557, 323] width 1056 height 440
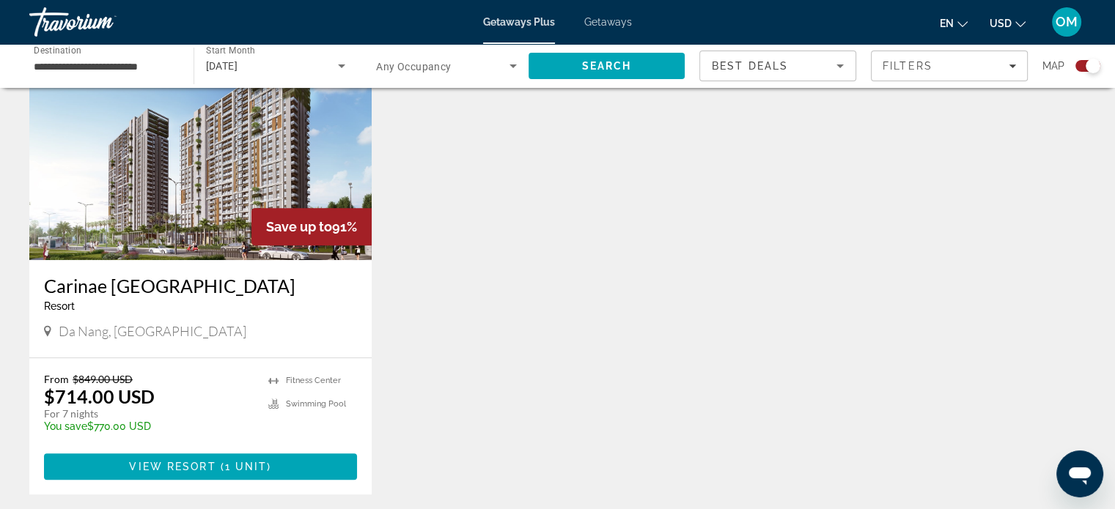
scroll to position [586, 0]
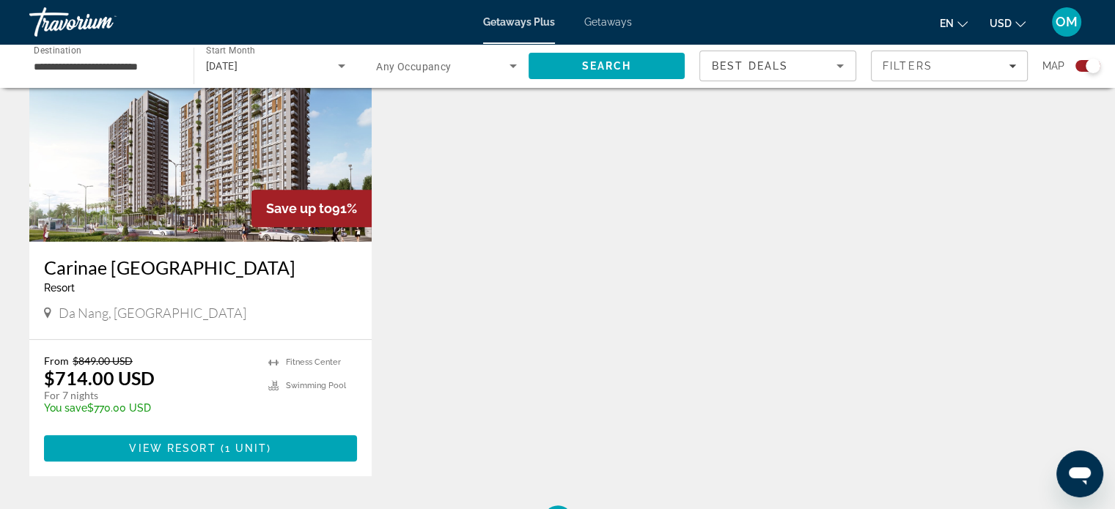
click at [113, 192] on img "Main content" at bounding box center [200, 124] width 342 height 235
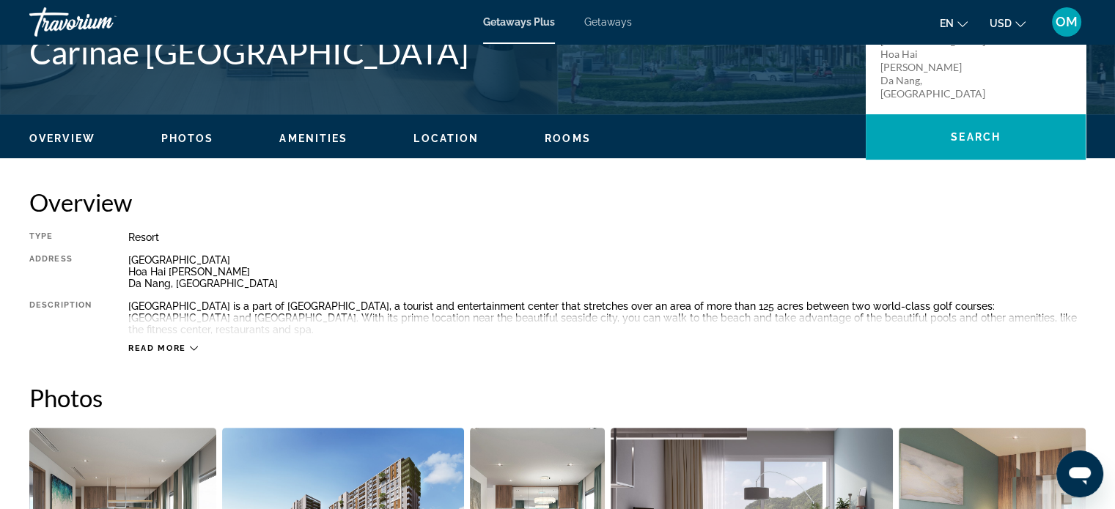
scroll to position [440, 0]
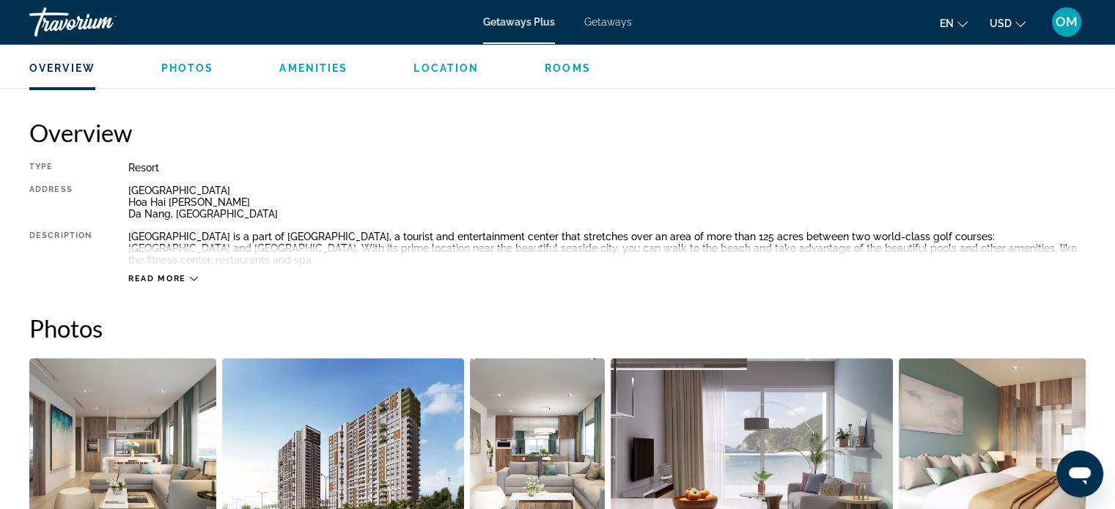
click at [164, 269] on div "Read more" at bounding box center [606, 264] width 957 height 40
click at [171, 281] on span "Read more" at bounding box center [157, 279] width 58 height 10
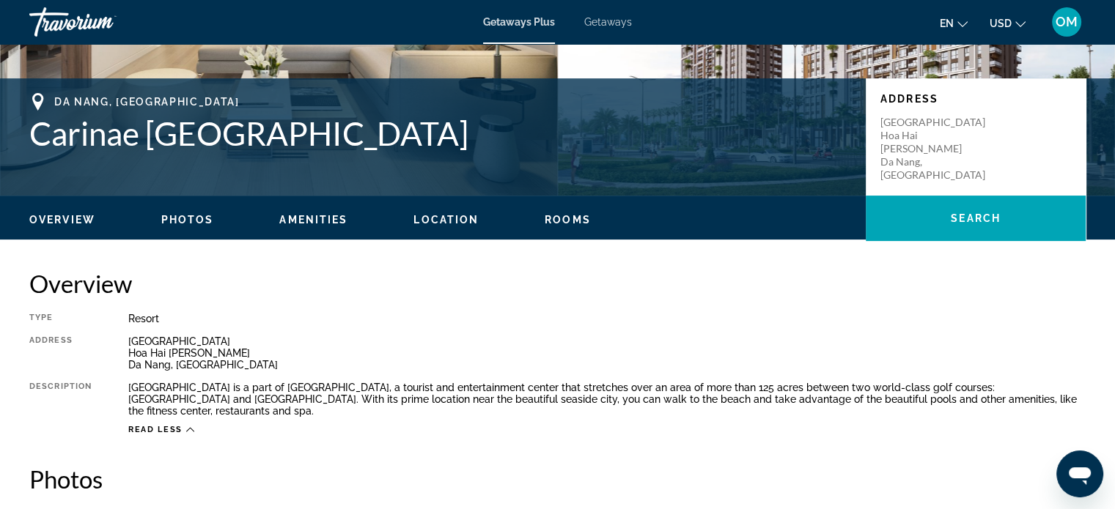
scroll to position [293, 0]
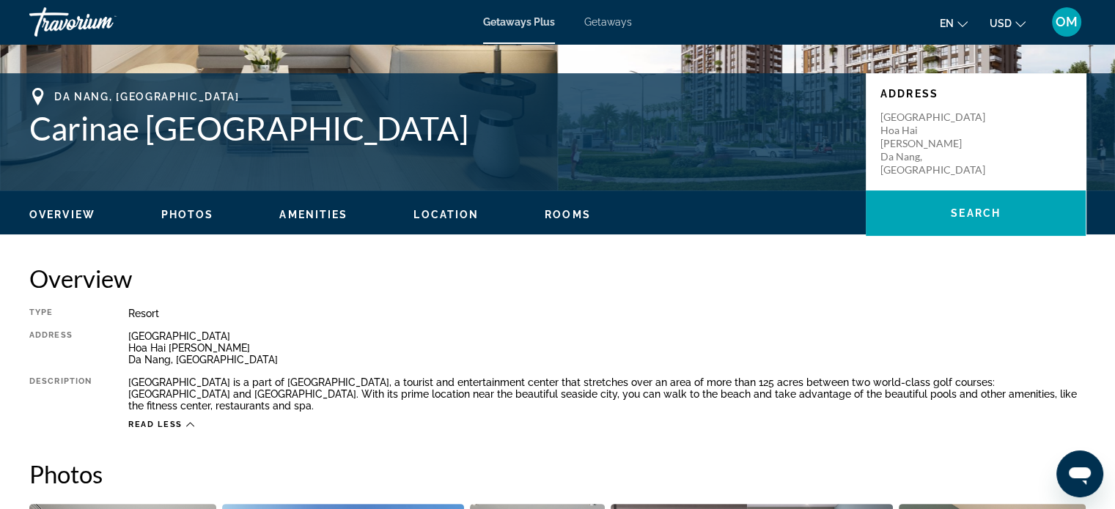
click at [163, 204] on div "Overview Photos Amenities Location Rooms Search" at bounding box center [557, 213] width 1115 height 45
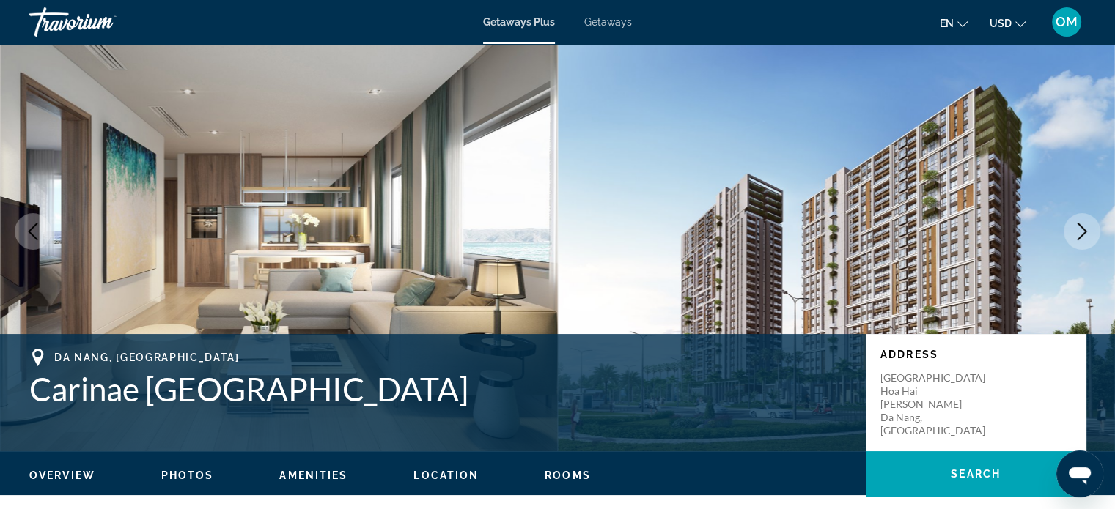
scroll to position [0, 0]
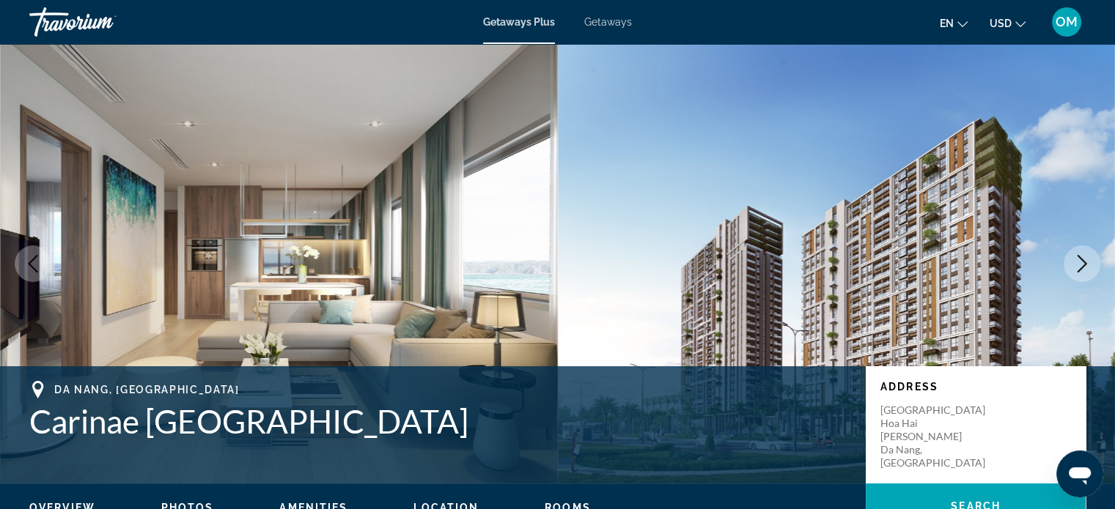
click at [82, 424] on h1 "Carinae Danang Hotel" at bounding box center [439, 421] width 821 height 38
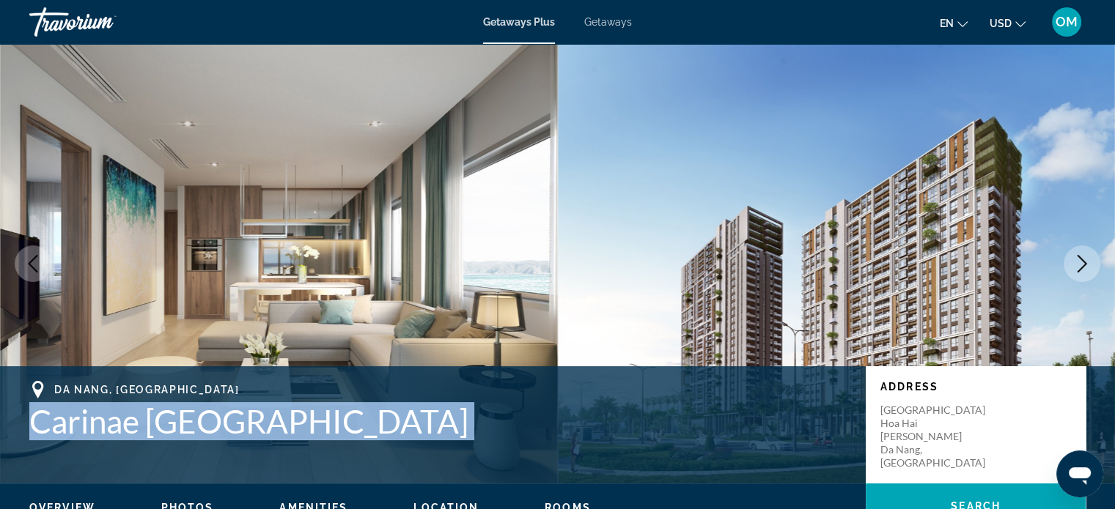
click at [82, 424] on h1 "Carinae Danang Hotel" at bounding box center [439, 421] width 821 height 38
copy h1 "Carinae Danang Hotel"
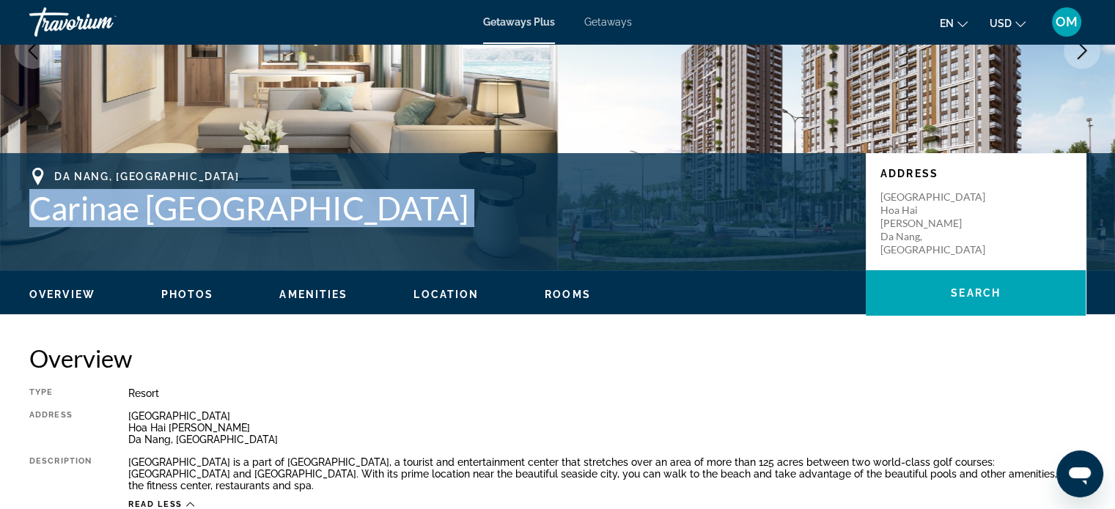
scroll to position [220, 0]
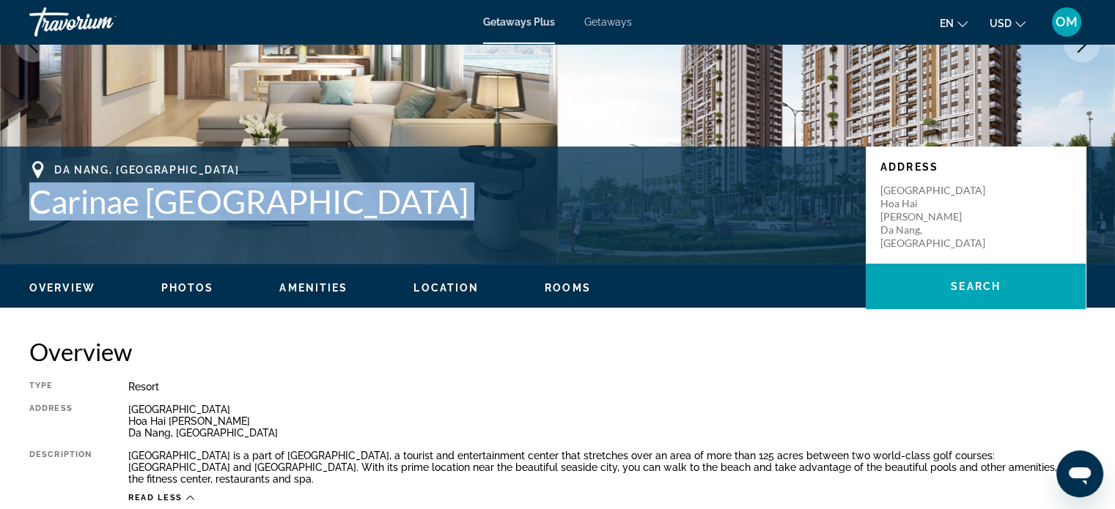
click at [541, 204] on h1 "Carinae Danang Hotel" at bounding box center [439, 201] width 821 height 38
click at [293, 227] on div "Da Nang, Vietnam Carinae Danang Hotel Address Truong Sa Road Hoa Hai Ward Da Na…" at bounding box center [557, 205] width 1115 height 88
click at [276, 202] on h1 "Carinae Danang Hotel" at bounding box center [439, 201] width 821 height 38
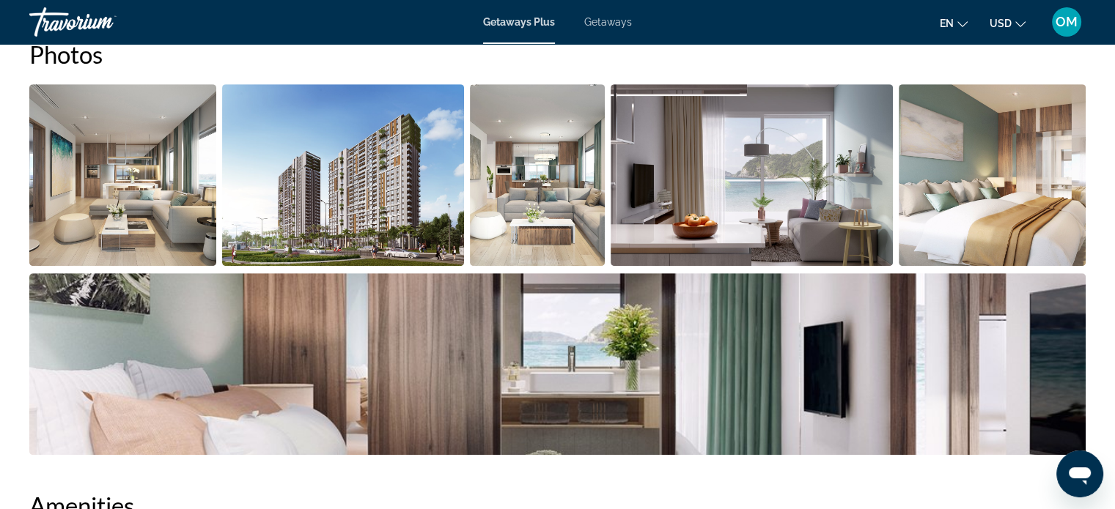
scroll to position [660, 0]
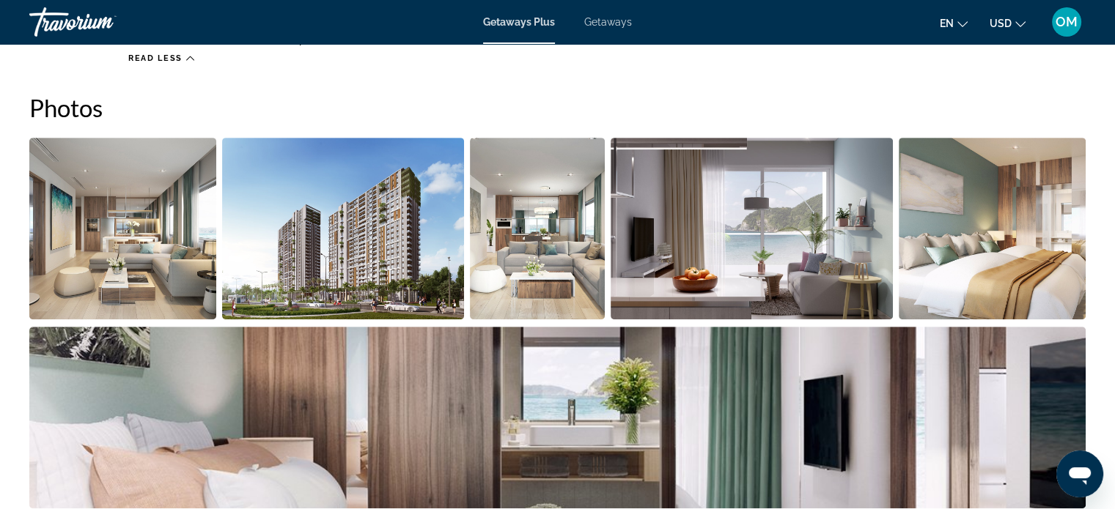
click at [82, 22] on div "Travorium" at bounding box center [102, 22] width 147 height 38
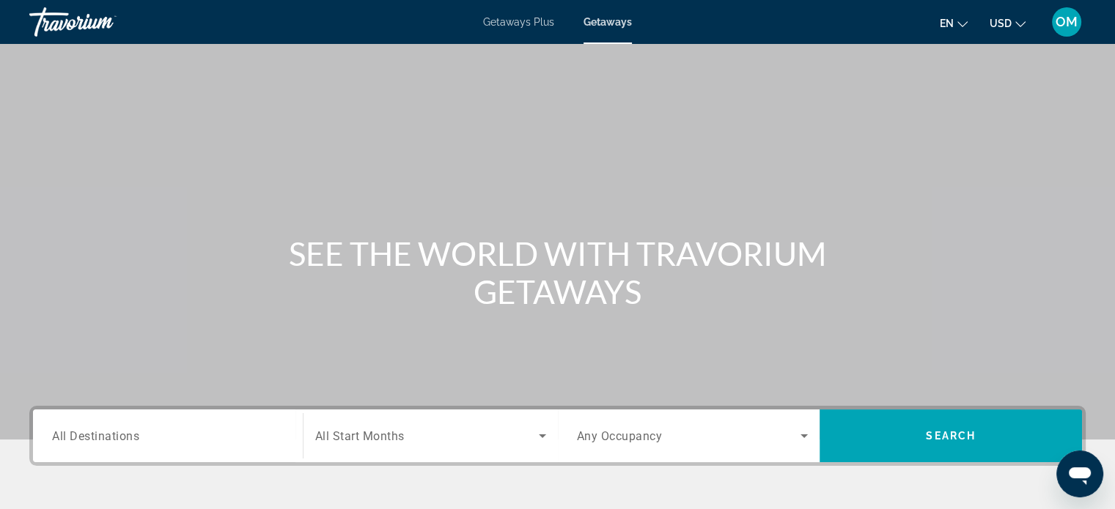
click at [193, 434] on input "Destination All Destinations" at bounding box center [168, 437] width 232 height 18
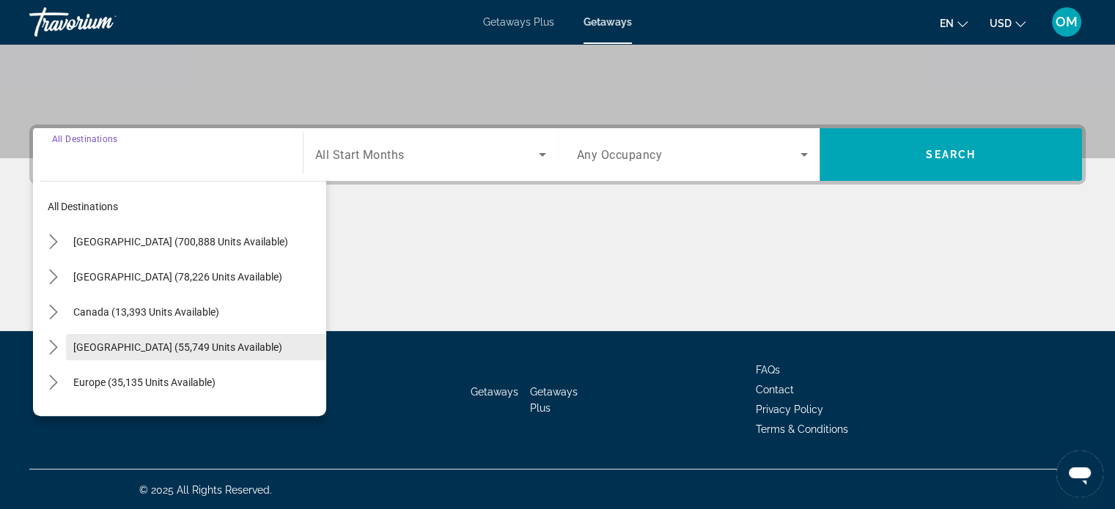
scroll to position [282, 0]
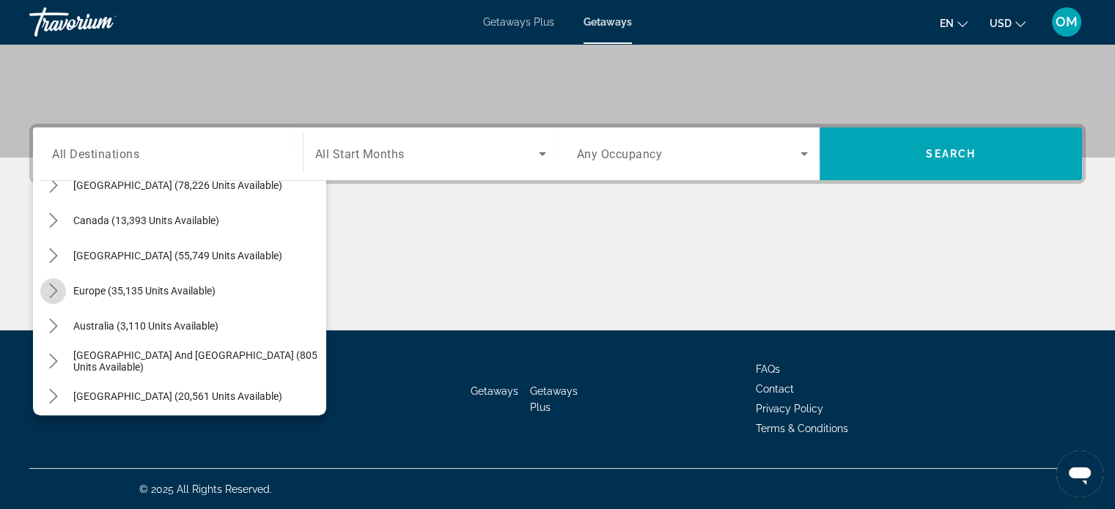
click at [62, 289] on mat-icon "Toggle Europe (35,135 units available) submenu" at bounding box center [53, 291] width 26 height 26
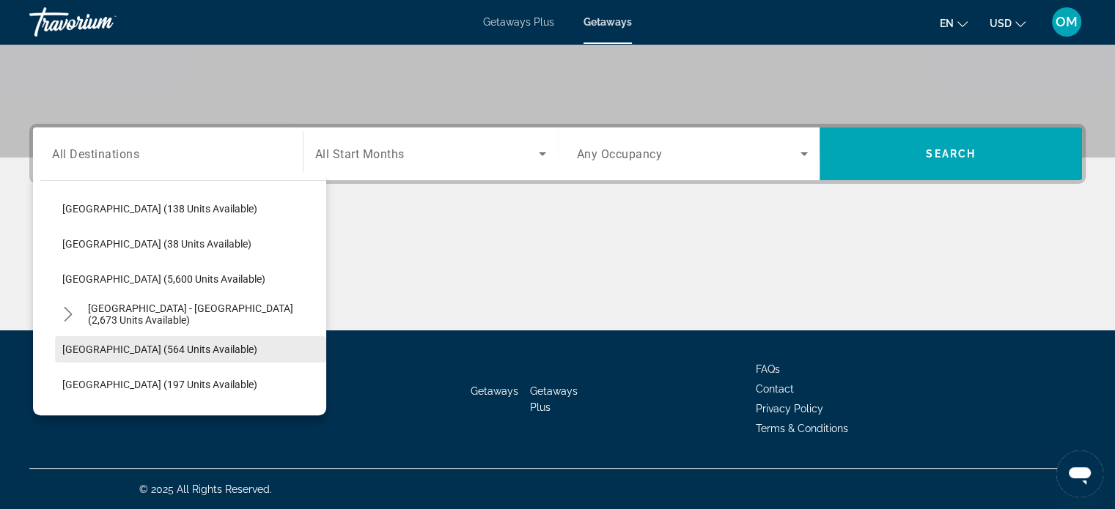
scroll to position [769, 0]
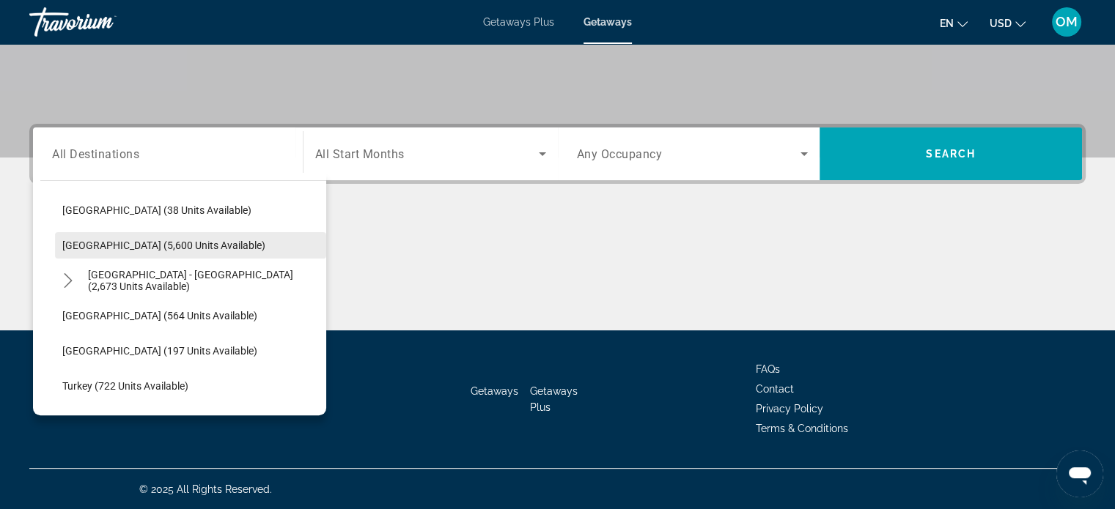
click at [73, 243] on span "Spain (5,600 units available)" at bounding box center [163, 246] width 203 height 12
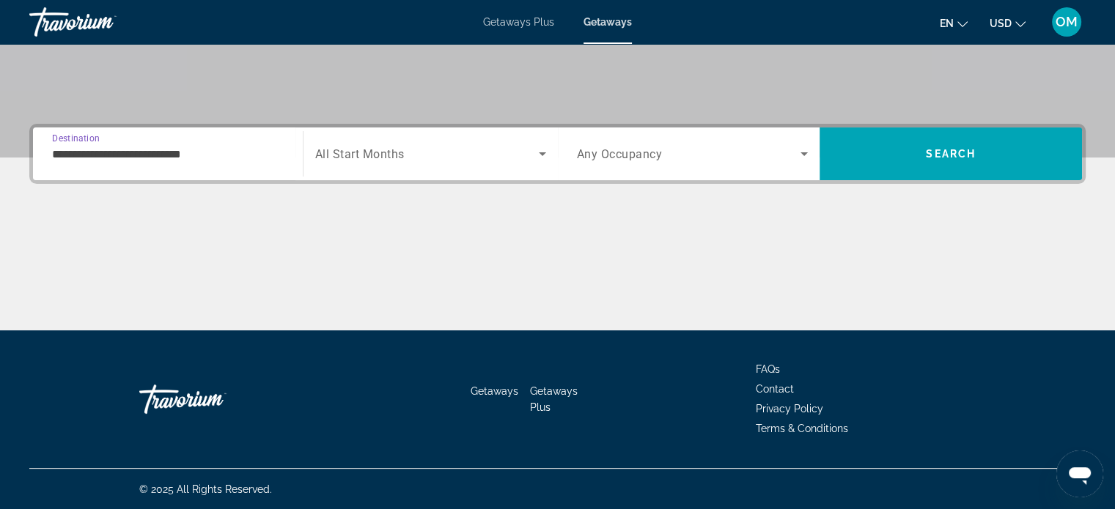
click at [181, 154] on input "**********" at bounding box center [168, 155] width 232 height 18
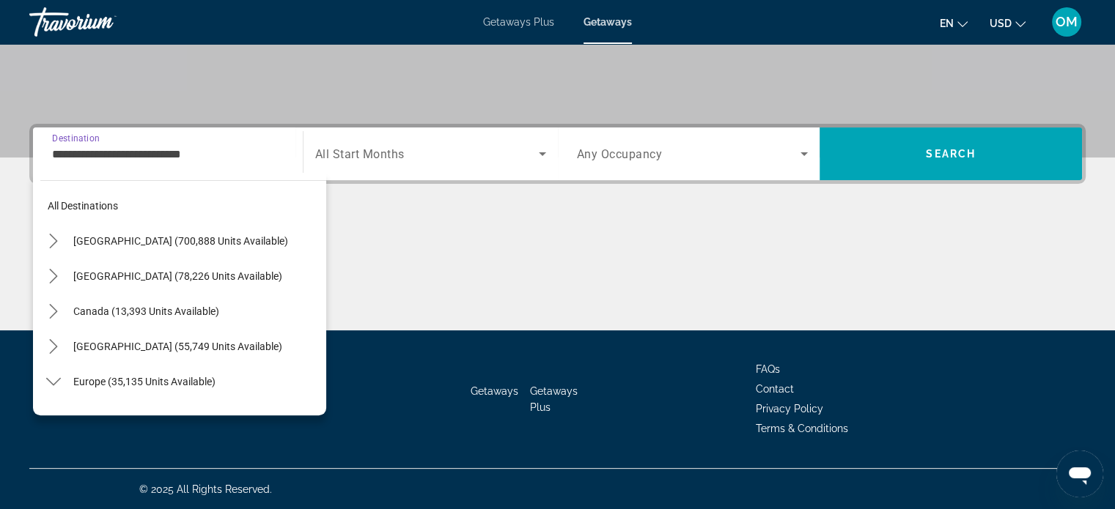
scroll to position [720, 0]
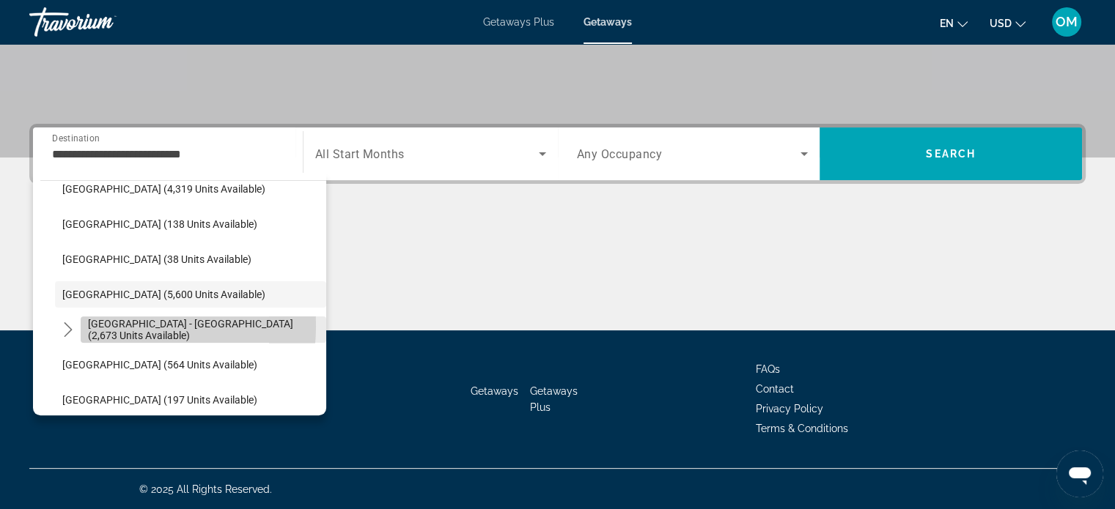
click at [106, 325] on span "Spain - Canary Islands (2,673 units available)" at bounding box center [203, 329] width 231 height 23
type input "**********"
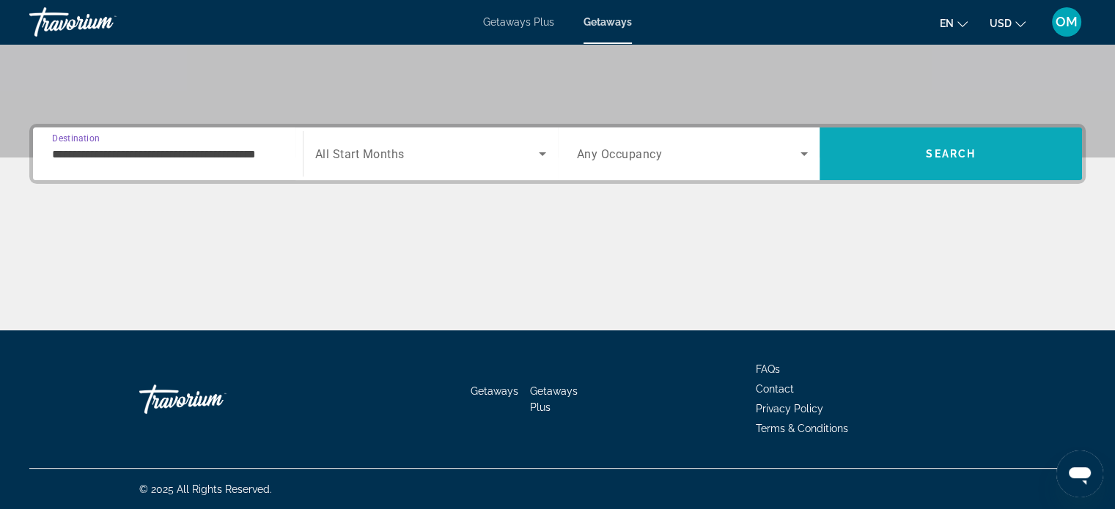
click at [979, 145] on span "Search" at bounding box center [950, 153] width 262 height 35
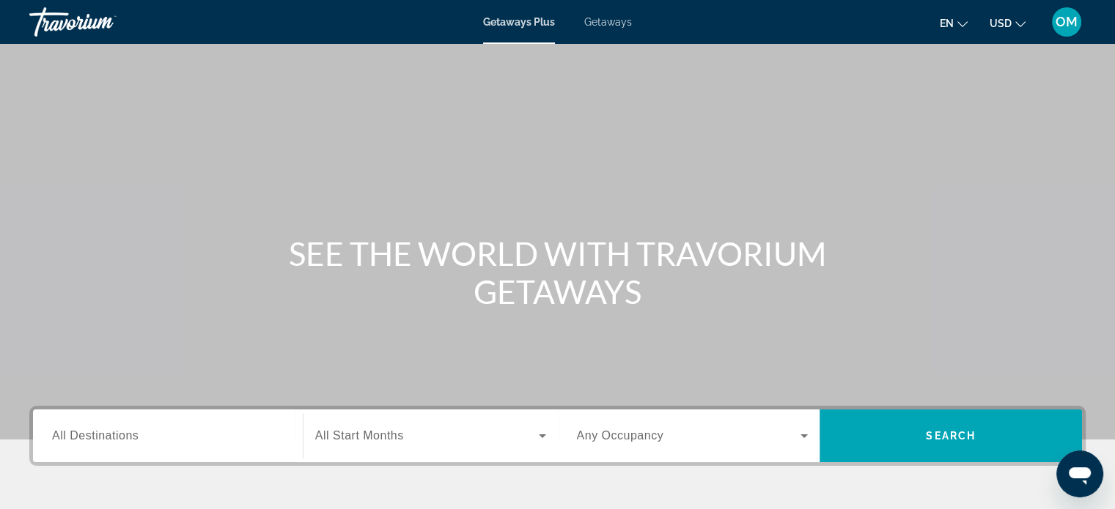
click at [119, 444] on input "Destination All Destinations" at bounding box center [168, 437] width 232 height 18
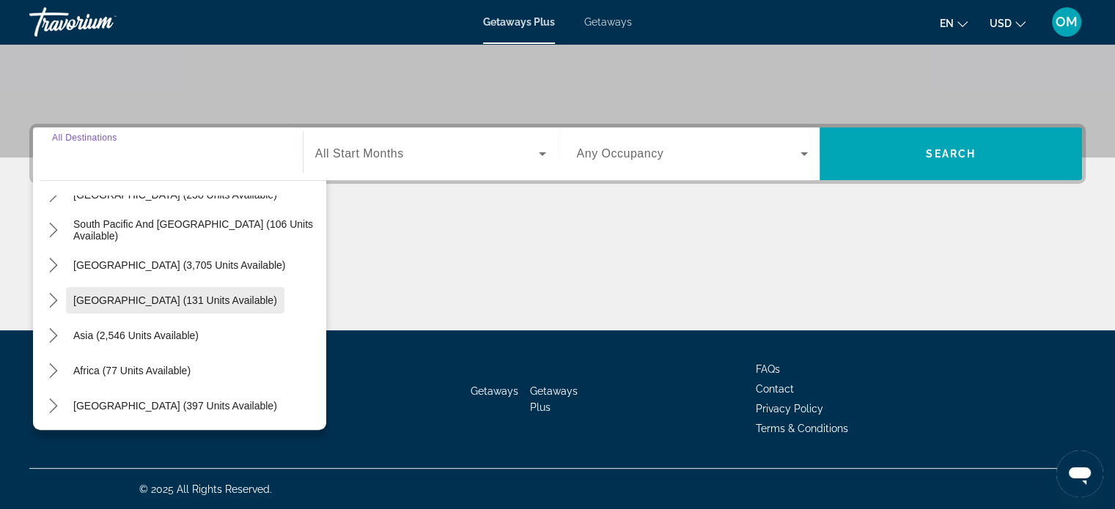
scroll to position [237, 0]
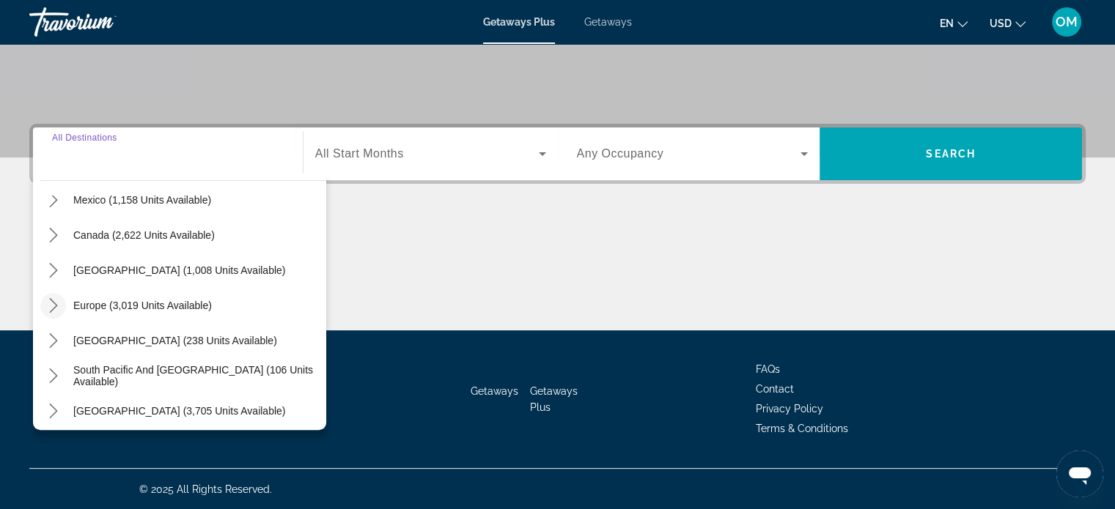
click at [53, 308] on icon "Toggle Europe (3,019 units available) submenu" at bounding box center [53, 305] width 8 height 15
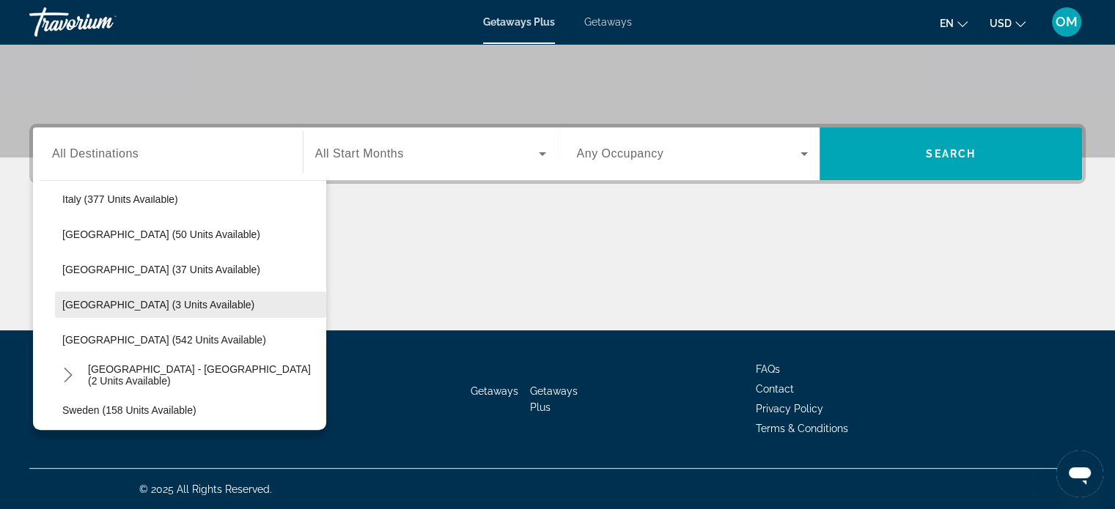
scroll to position [550, 0]
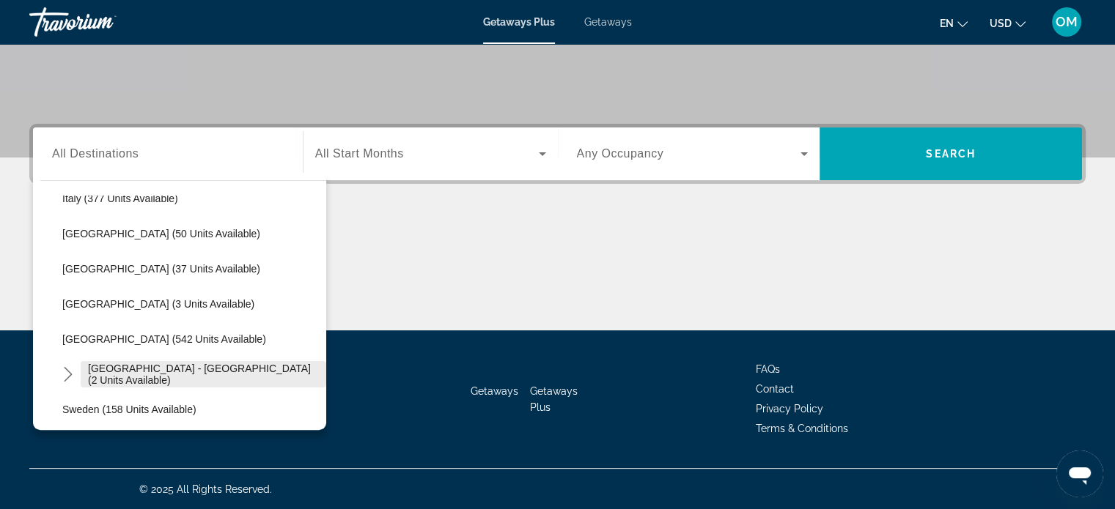
click at [123, 377] on span "[GEOGRAPHIC_DATA] - [GEOGRAPHIC_DATA] (2 units available)" at bounding box center [203, 374] width 231 height 23
type input "**********"
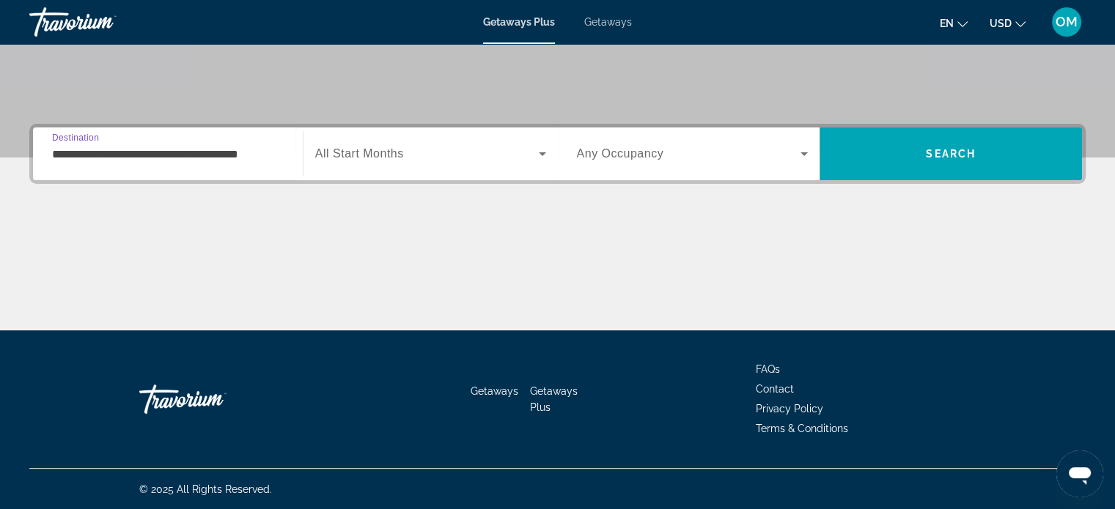
click at [361, 147] on span "All Start Months" at bounding box center [359, 153] width 89 height 12
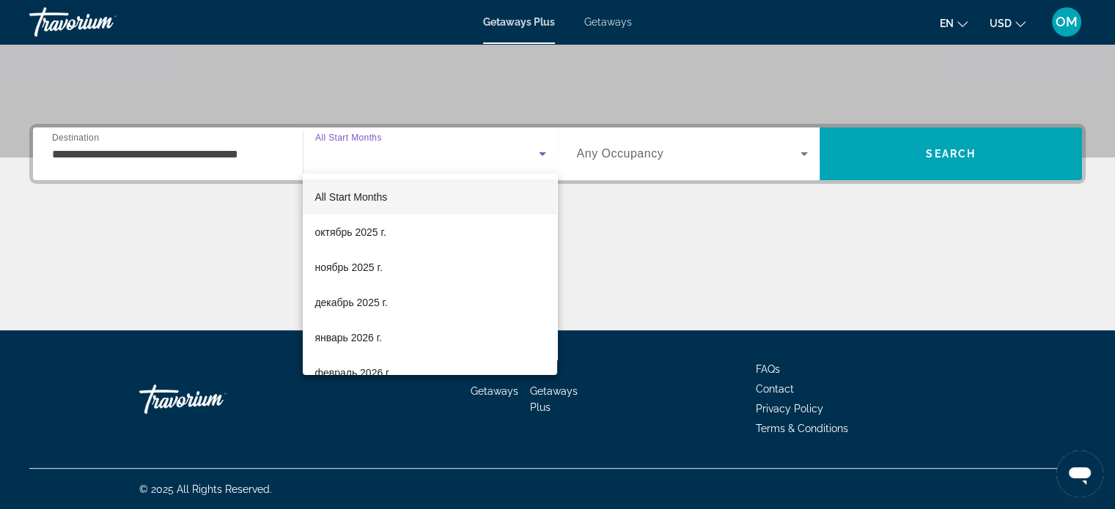
click at [358, 149] on div at bounding box center [557, 254] width 1115 height 509
